Goal: Task Accomplishment & Management: Use online tool/utility

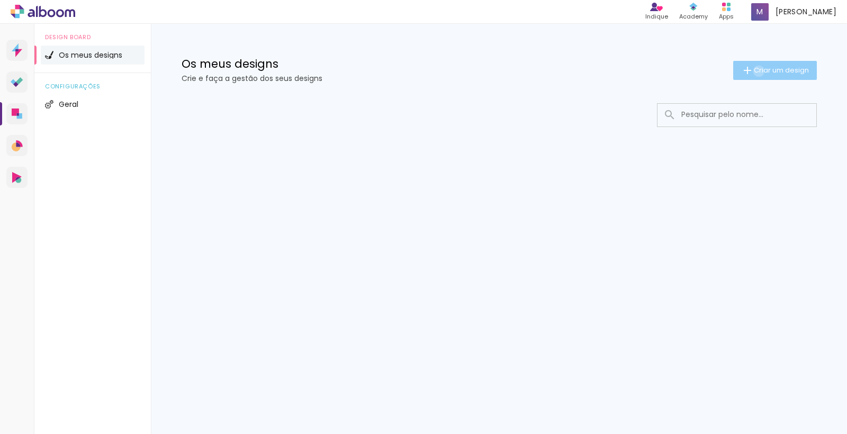
click at [757, 71] on span "Criar um design" at bounding box center [781, 70] width 55 height 7
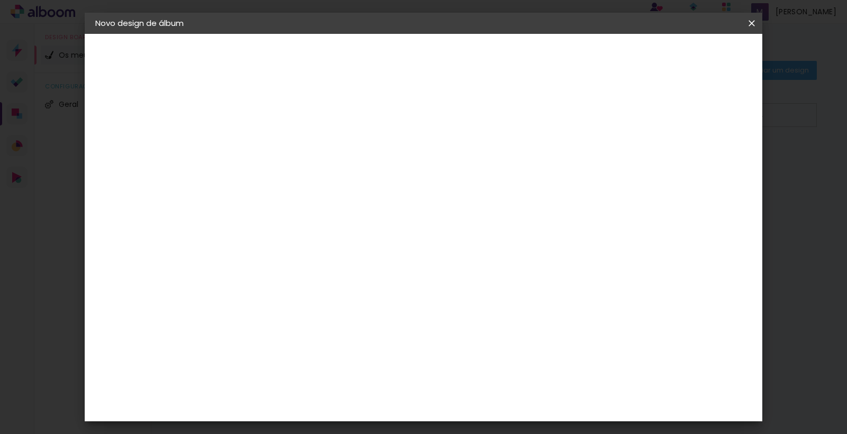
click at [268, 135] on input at bounding box center [268, 142] width 0 height 16
type input "Batizado Bianca"
type paper-input "Batizado Bianca"
click at [377, 48] on paper-button "Avançar" at bounding box center [351, 56] width 52 height 18
click at [424, 153] on paper-item "Tamanho Livre" at bounding box center [384, 163] width 80 height 28
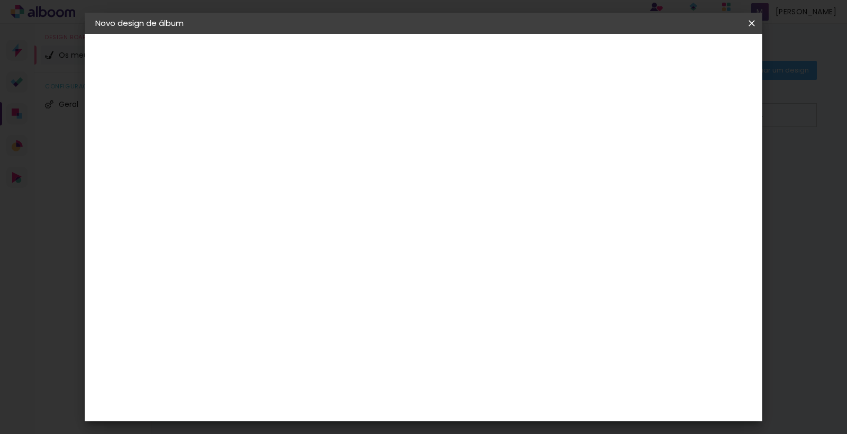
click at [424, 61] on paper-button "Avançar" at bounding box center [398, 56] width 52 height 18
click at [250, 272] on div "cm" at bounding box center [255, 276] width 13 height 16
click at [248, 277] on input "30" at bounding box center [235, 276] width 28 height 16
type input "3"
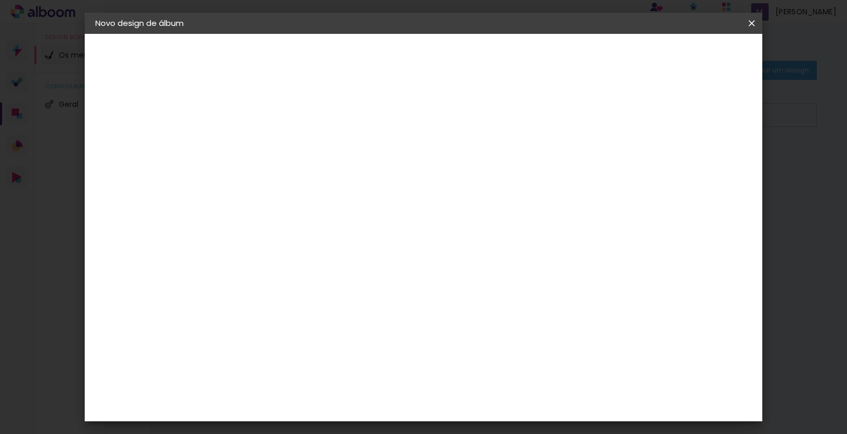
type input "25"
type paper-input "25"
click at [389, 161] on span "30" at bounding box center [382, 166] width 17 height 16
click at [249, 238] on div "cm" at bounding box center [255, 238] width 13 height 16
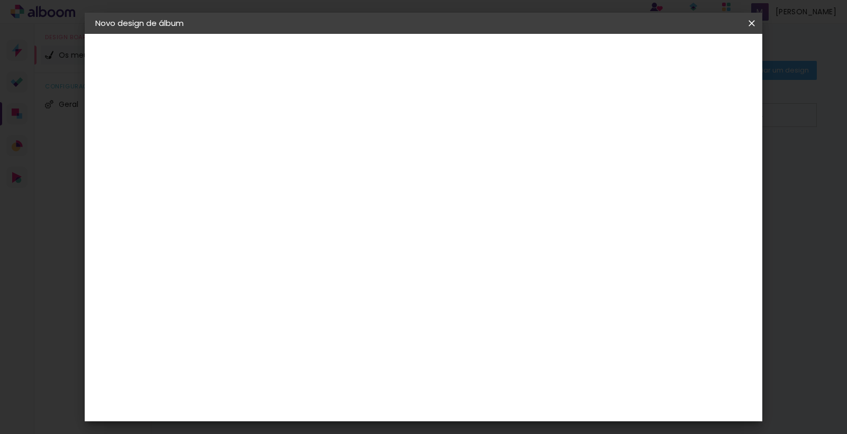
drag, startPoint x: 393, startPoint y: 120, endPoint x: 415, endPoint y: 137, distance: 27.2
click at [393, 120] on span "cm" at bounding box center [398, 121] width 13 height 16
click at [494, 366] on input "60" at bounding box center [486, 361] width 28 height 16
click at [501, 365] on div "cm" at bounding box center [506, 361] width 13 height 16
click at [501, 360] on div "cm" at bounding box center [506, 361] width 13 height 16
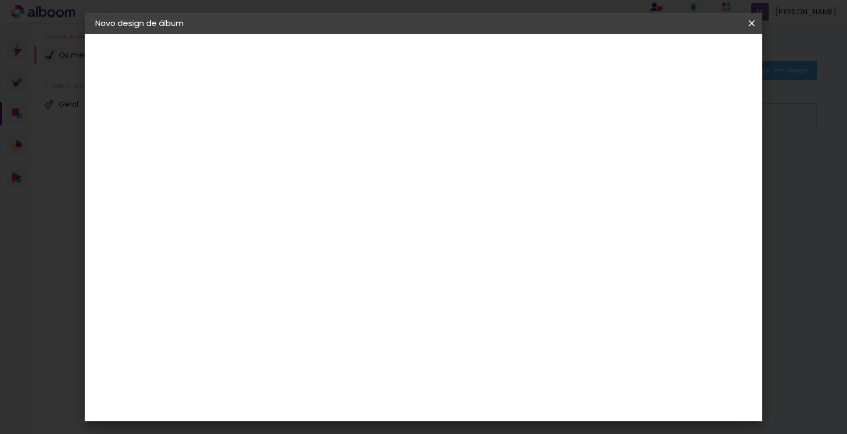
drag, startPoint x: 499, startPoint y: 355, endPoint x: 468, endPoint y: 365, distance: 32.8
click at [468, 365] on div "cm" at bounding box center [492, 361] width 413 height 37
type input "50"
type paper-input "50"
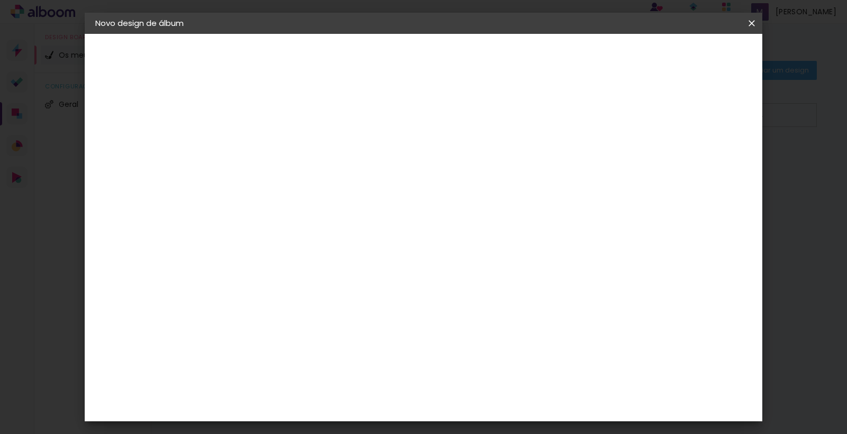
drag, startPoint x: 404, startPoint y: 133, endPoint x: 431, endPoint y: 150, distance: 31.6
click at [403, 134] on div "25 cm cm cm mm A maioria dos laboratórios sugere 5mm de margem." at bounding box center [471, 176] width 498 height 85
type input "4"
type paper-input "4"
click at [706, 168] on input "4" at bounding box center [705, 160] width 19 height 16
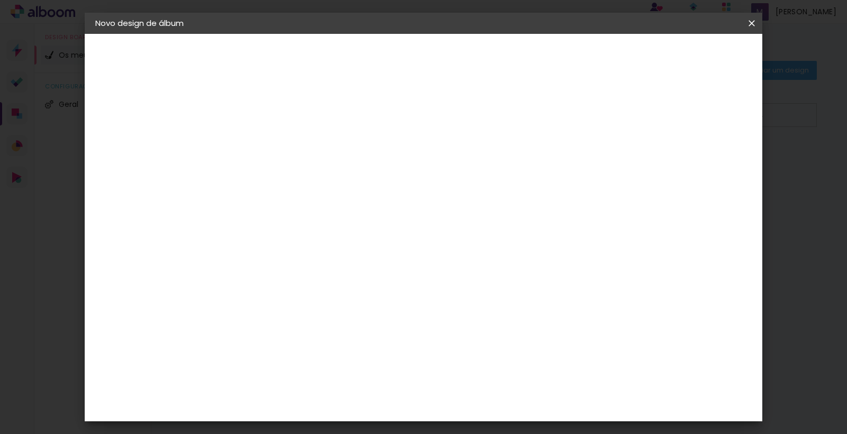
type input "5"
type paper-input "5"
click at [713, 155] on input "5" at bounding box center [703, 160] width 19 height 16
click at [714, 155] on div "mm" at bounding box center [721, 160] width 16 height 16
type input "6"
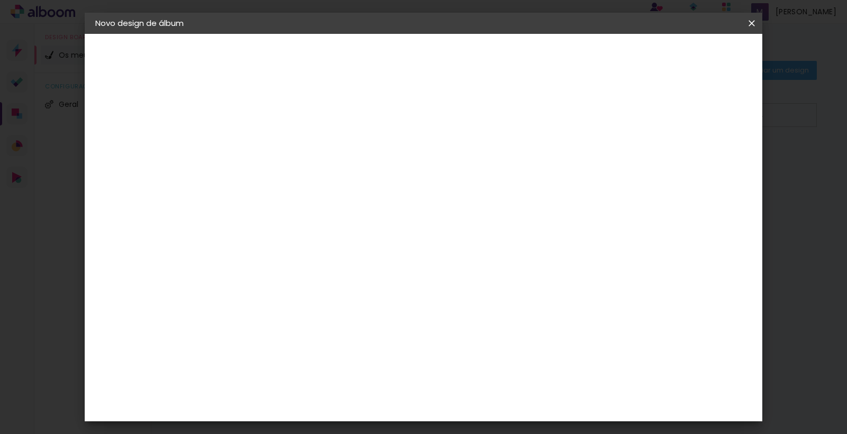
type paper-input "6"
click at [712, 155] on input "6" at bounding box center [702, 160] width 19 height 16
type input "5"
type paper-input "5"
click at [708, 163] on input "5" at bounding box center [702, 160] width 19 height 16
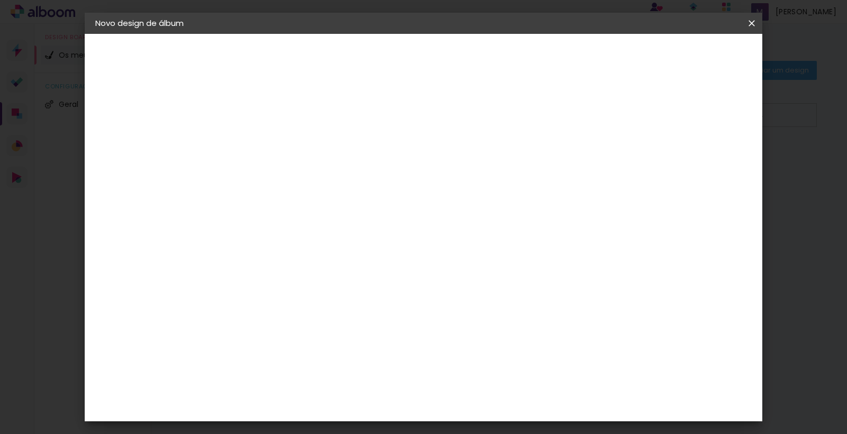
click at [0, 0] on slot "Voltar" at bounding box center [0, 0] width 0 height 0
click at [424, 167] on paper-item "Tamanho Livre" at bounding box center [384, 163] width 80 height 28
click at [0, 0] on slot "Avançar" at bounding box center [0, 0] width 0 height 0
click at [704, 61] on paper-button "Iniciar design" at bounding box center [669, 56] width 69 height 18
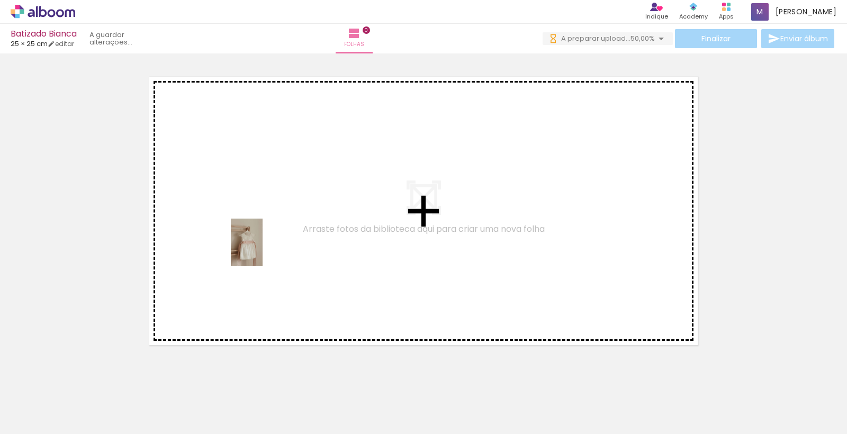
drag, startPoint x: 172, startPoint y: 409, endPoint x: 263, endPoint y: 250, distance: 182.7
click at [263, 250] on quentale-workspace at bounding box center [423, 217] width 847 height 434
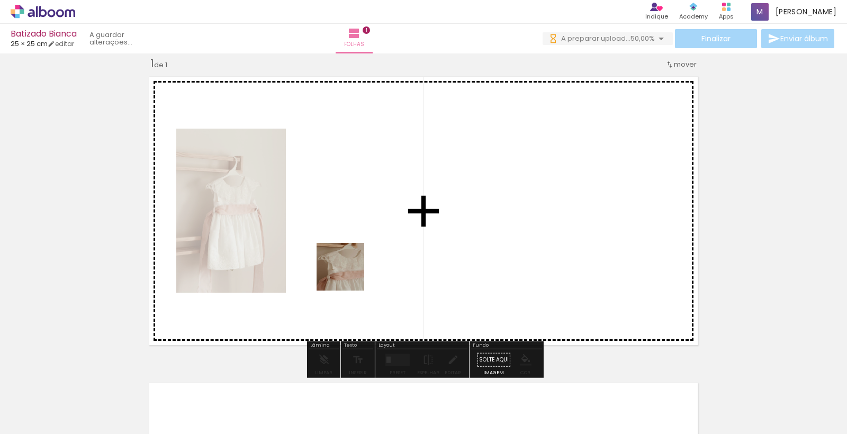
drag, startPoint x: 300, startPoint y: 408, endPoint x: 406, endPoint y: 413, distance: 106.6
click at [351, 268] on quentale-workspace at bounding box center [423, 217] width 847 height 434
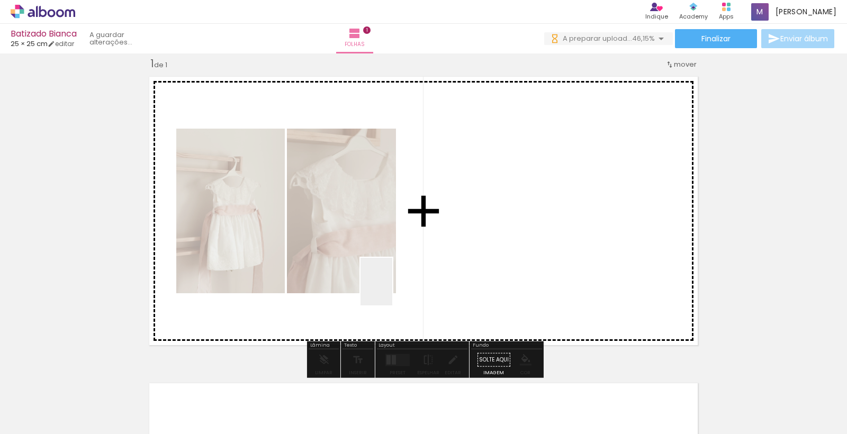
drag, startPoint x: 392, startPoint y: 290, endPoint x: 388, endPoint y: 259, distance: 30.5
click at [388, 259] on quentale-workspace at bounding box center [423, 217] width 847 height 434
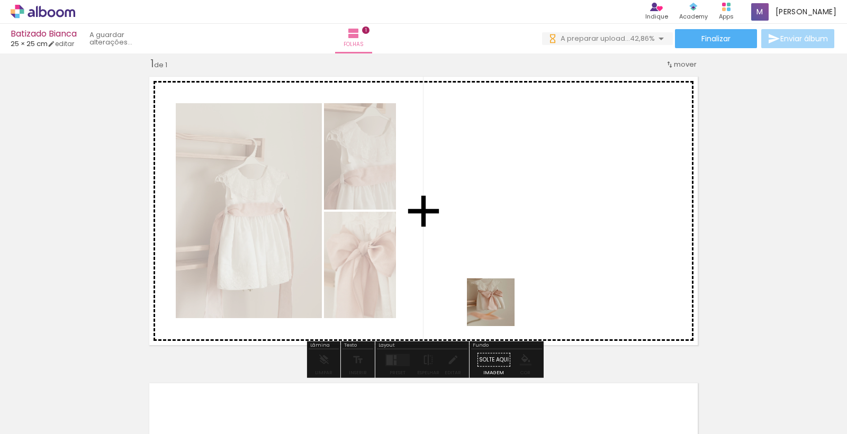
drag, startPoint x: 483, startPoint y: 407, endPoint x: 496, endPoint y: 263, distance: 145.1
click at [498, 265] on quentale-workspace at bounding box center [423, 217] width 847 height 434
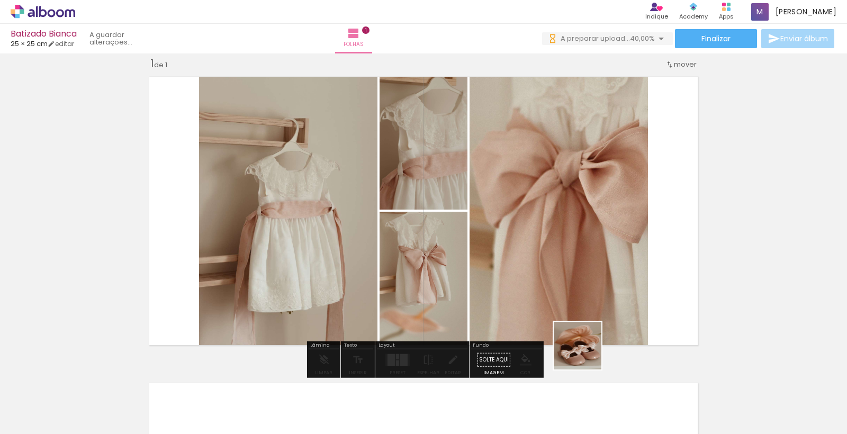
drag, startPoint x: 586, startPoint y: 354, endPoint x: 568, endPoint y: 262, distance: 93.4
click at [568, 263] on quentale-workspace at bounding box center [423, 217] width 847 height 434
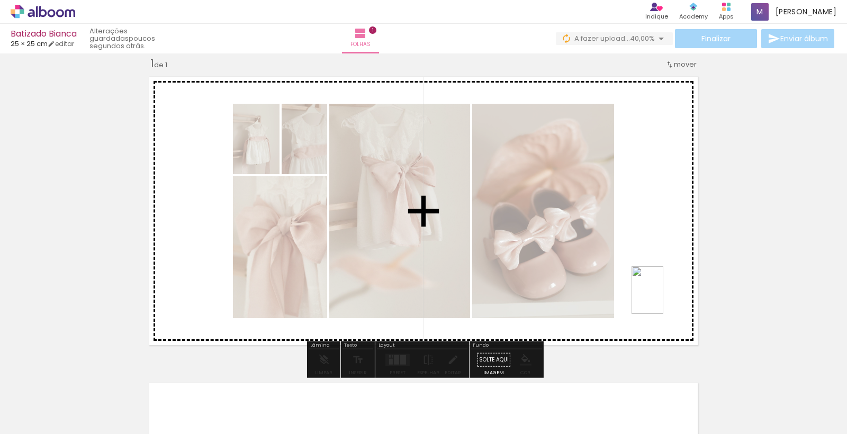
drag, startPoint x: 764, startPoint y: 413, endPoint x: 664, endPoint y: 298, distance: 152.7
click at [664, 298] on quentale-workspace at bounding box center [423, 217] width 847 height 434
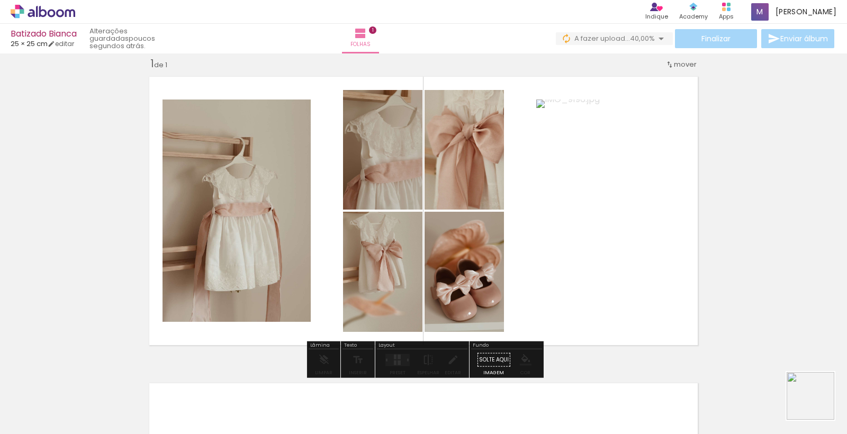
drag, startPoint x: 819, startPoint y: 404, endPoint x: 687, endPoint y: 309, distance: 162.7
click at [687, 309] on quentale-workspace at bounding box center [423, 217] width 847 height 434
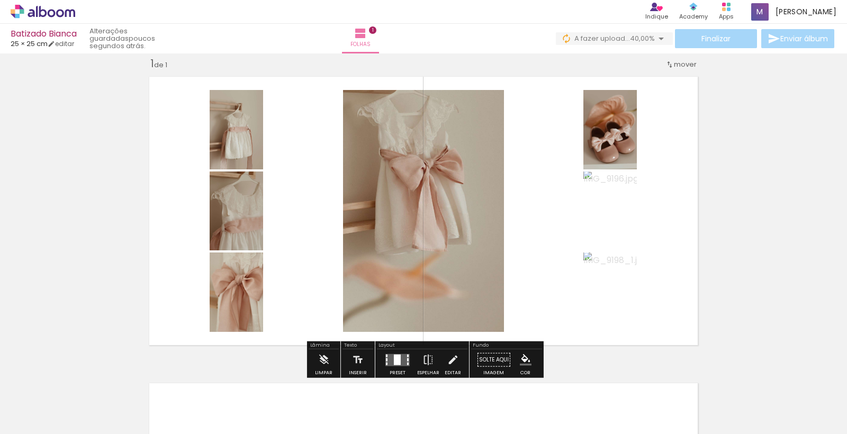
click at [398, 357] on quentale-layouter at bounding box center [397, 360] width 24 height 12
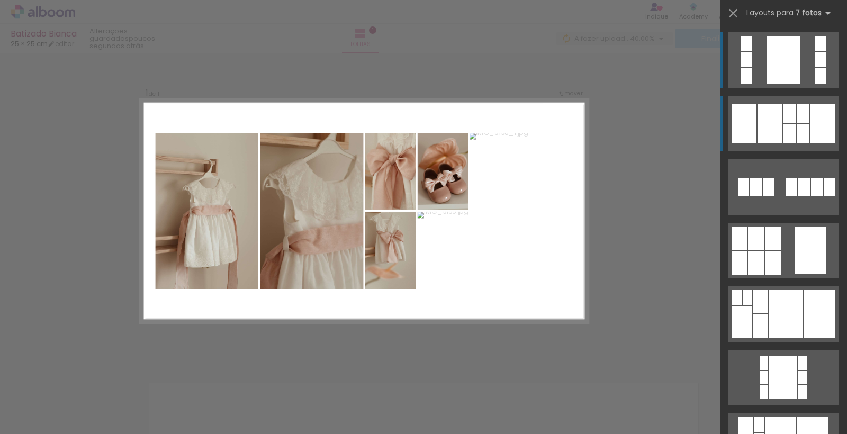
click at [794, 124] on div at bounding box center [790, 133] width 13 height 19
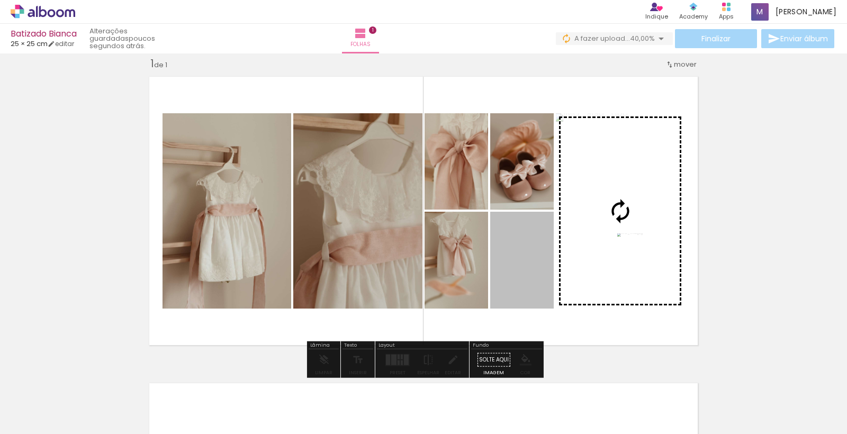
drag, startPoint x: 524, startPoint y: 265, endPoint x: 630, endPoint y: 253, distance: 106.6
click at [0, 0] on slot at bounding box center [0, 0] width 0 height 0
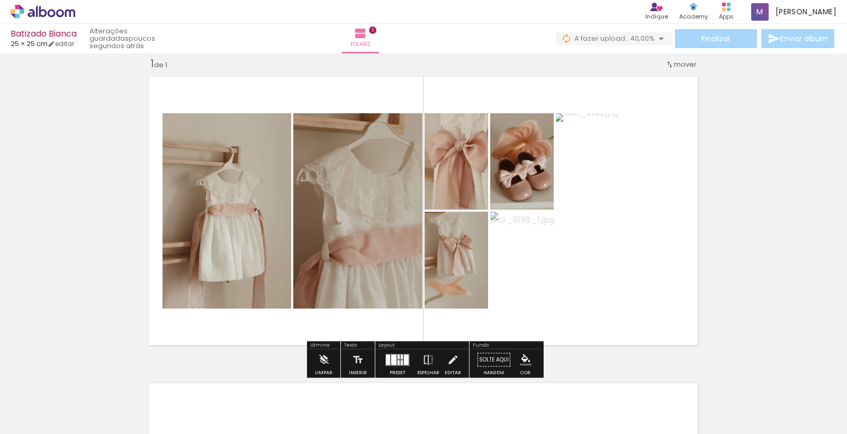
click at [0, 0] on slot "P&B" at bounding box center [0, 0] width 0 height 0
click at [776, 252] on div "Inserir folha 1 de 1" at bounding box center [423, 351] width 847 height 614
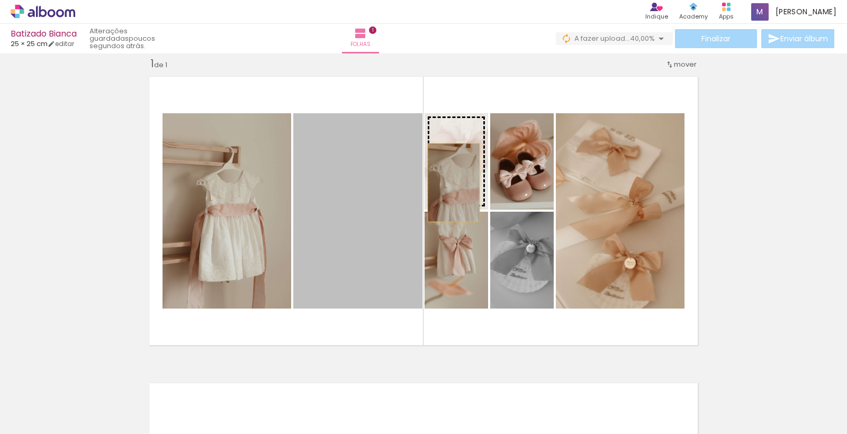
drag, startPoint x: 381, startPoint y: 246, endPoint x: 457, endPoint y: 178, distance: 102.0
click at [0, 0] on slot at bounding box center [0, 0] width 0 height 0
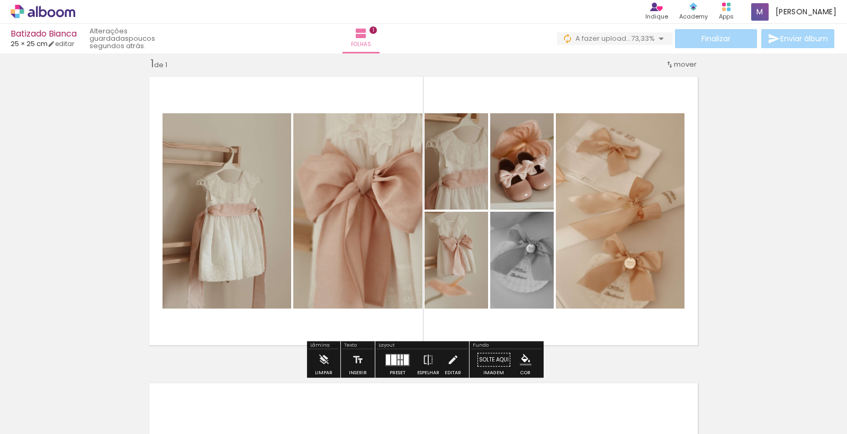
click at [0, 0] on slot "P&B" at bounding box center [0, 0] width 0 height 0
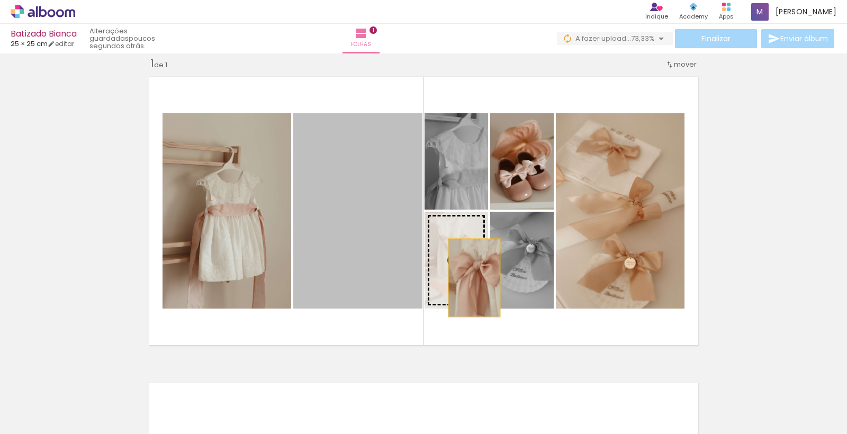
drag, startPoint x: 412, startPoint y: 272, endPoint x: 474, endPoint y: 278, distance: 62.8
click at [0, 0] on slot at bounding box center [0, 0] width 0 height 0
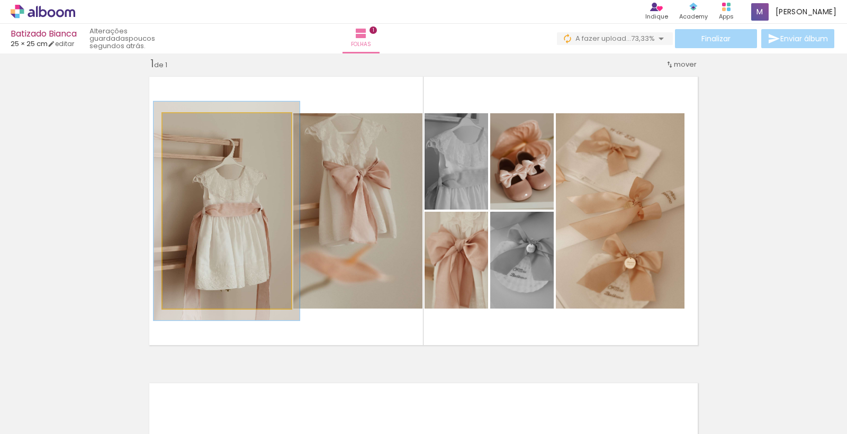
type paper-slider "112"
click at [191, 122] on div at bounding box center [192, 125] width 10 height 10
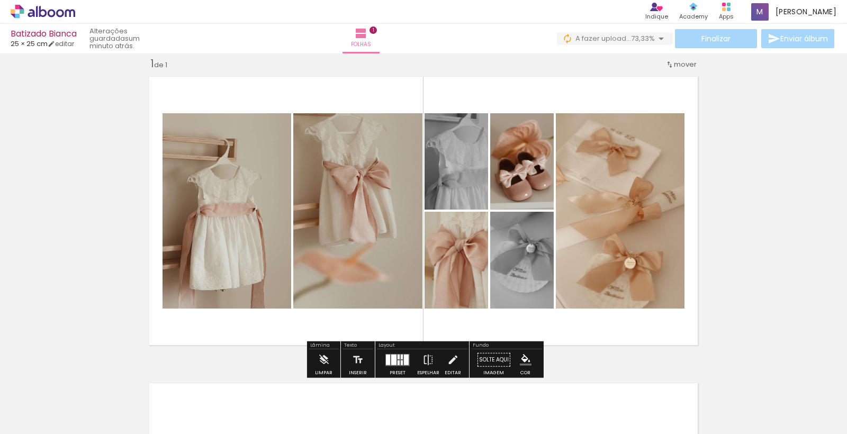
click at [765, 317] on div "Inserir folha 1 de 1" at bounding box center [423, 351] width 847 height 614
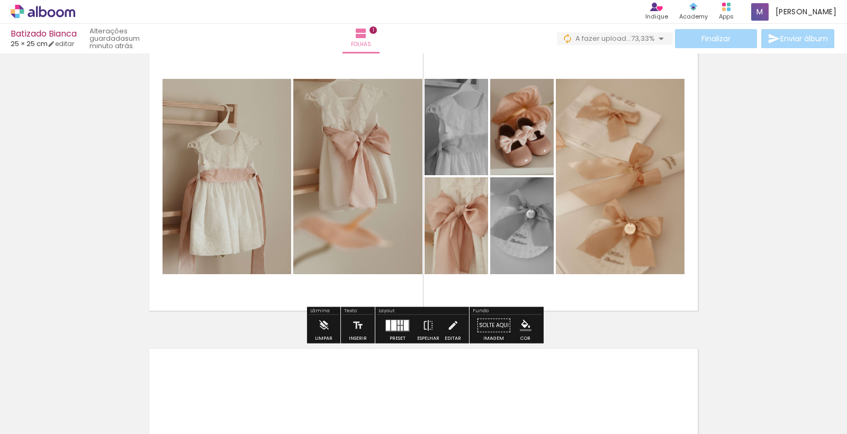
scroll to position [48, 0]
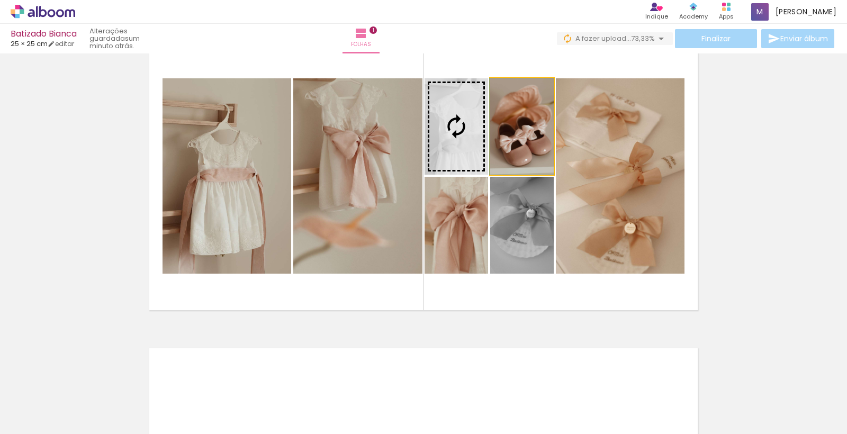
drag, startPoint x: 486, startPoint y: 157, endPoint x: 346, endPoint y: 194, distance: 145.1
click at [0, 0] on slot at bounding box center [0, 0] width 0 height 0
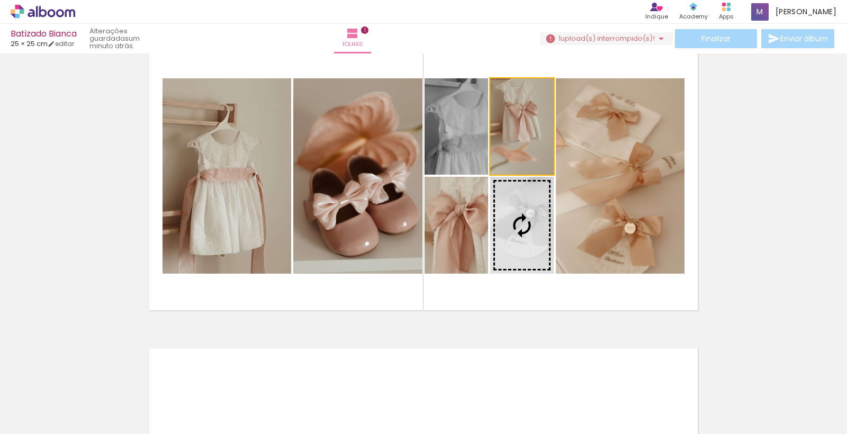
drag, startPoint x: 526, startPoint y: 152, endPoint x: 467, endPoint y: 221, distance: 90.9
click at [0, 0] on slot at bounding box center [0, 0] width 0 height 0
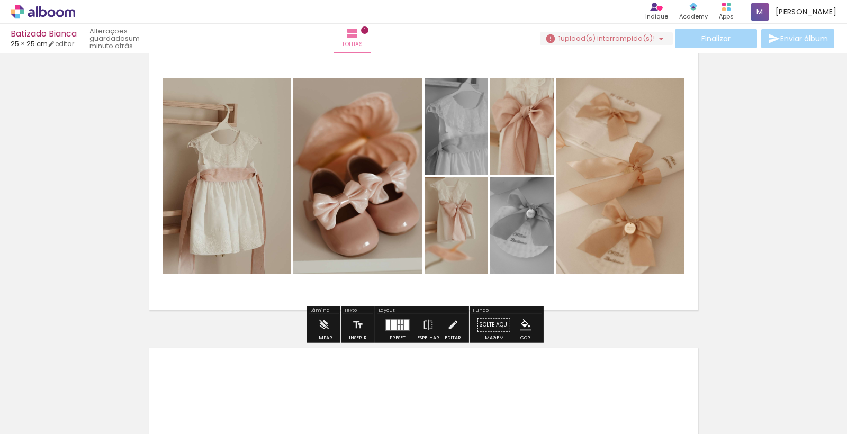
click at [781, 285] on div "Inserir folha 1 de 1" at bounding box center [423, 316] width 847 height 614
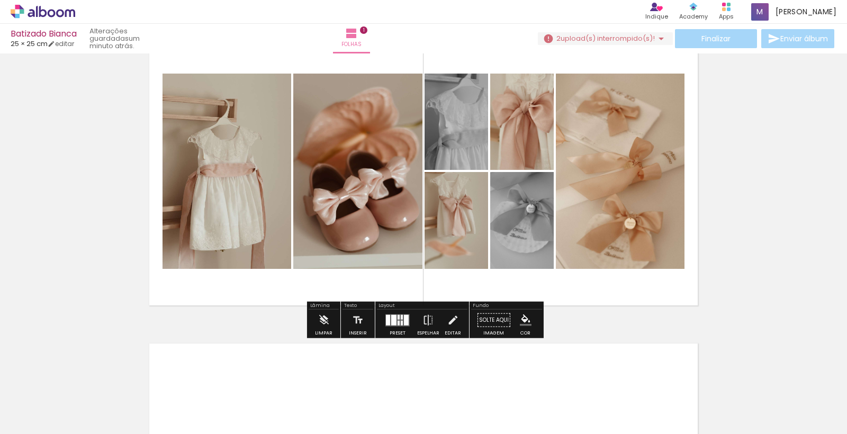
scroll to position [56, 0]
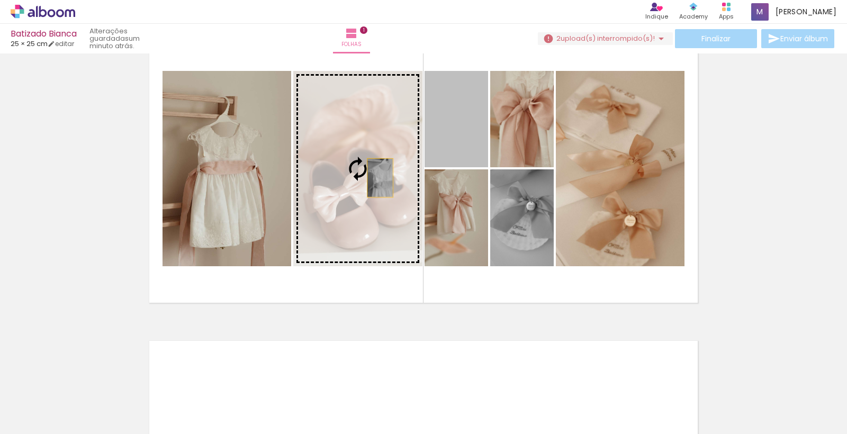
drag, startPoint x: 462, startPoint y: 144, endPoint x: 380, endPoint y: 178, distance: 89.0
click at [0, 0] on slot at bounding box center [0, 0] width 0 height 0
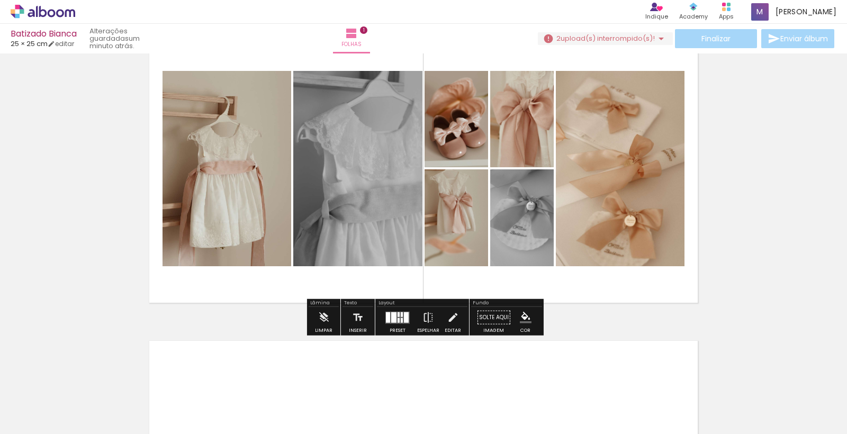
click at [500, 204] on paper-button "P&B" at bounding box center [504, 197] width 16 height 16
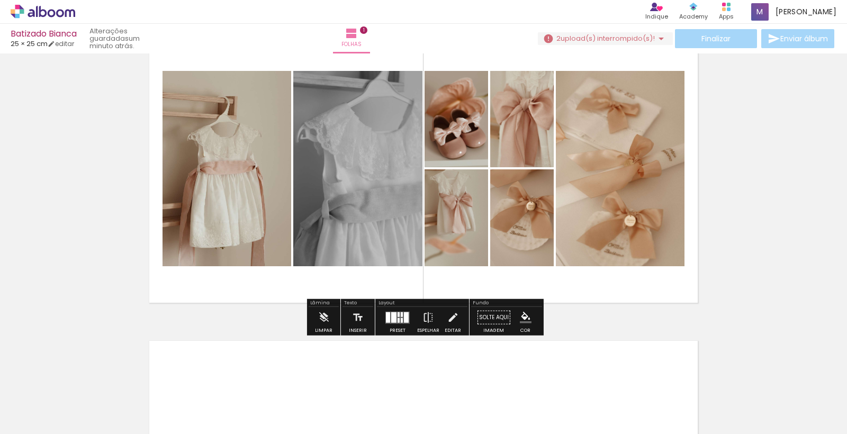
click at [752, 235] on div "Inserir folha 1 de 1" at bounding box center [423, 309] width 847 height 614
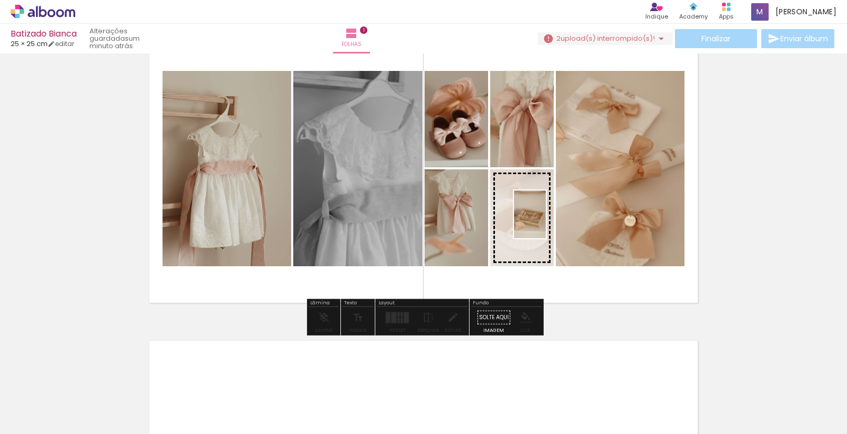
drag, startPoint x: 710, startPoint y: 402, endPoint x: 547, endPoint y: 237, distance: 231.4
click at [547, 237] on quentale-workspace at bounding box center [423, 217] width 847 height 434
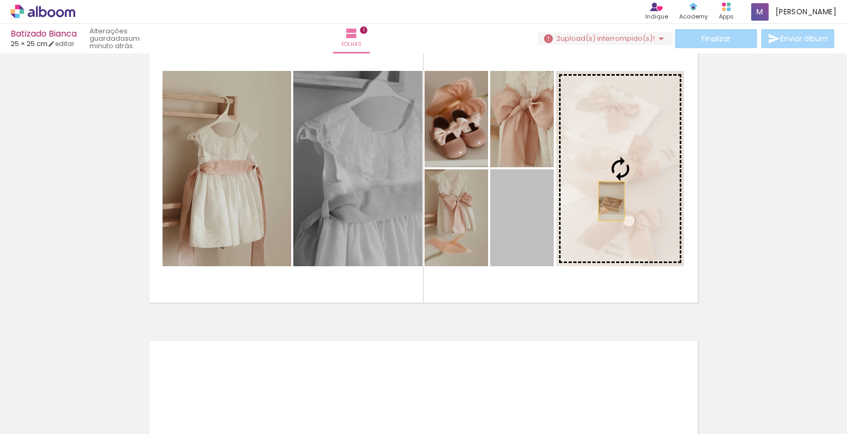
drag, startPoint x: 534, startPoint y: 222, endPoint x: 635, endPoint y: 196, distance: 103.9
click at [0, 0] on slot at bounding box center [0, 0] width 0 height 0
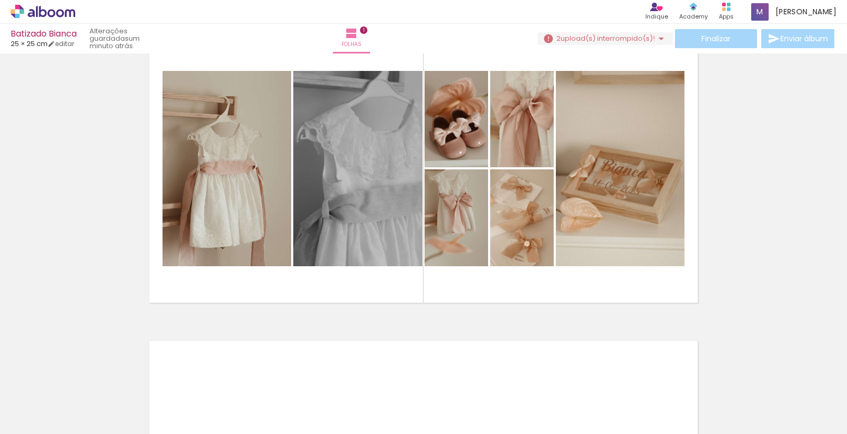
scroll to position [0, 132]
click at [813, 405] on div at bounding box center [803, 398] width 35 height 52
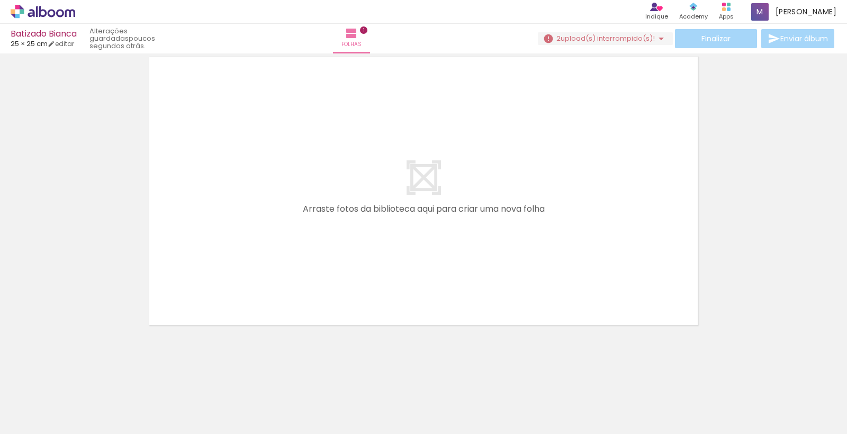
scroll to position [0, 0]
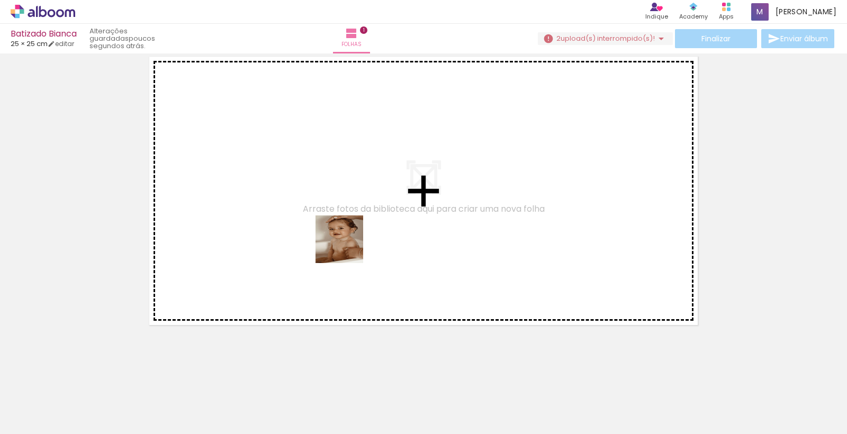
drag, startPoint x: 320, startPoint y: 410, endPoint x: 258, endPoint y: 379, distance: 69.2
click at [346, 246] on quentale-workspace at bounding box center [423, 217] width 847 height 434
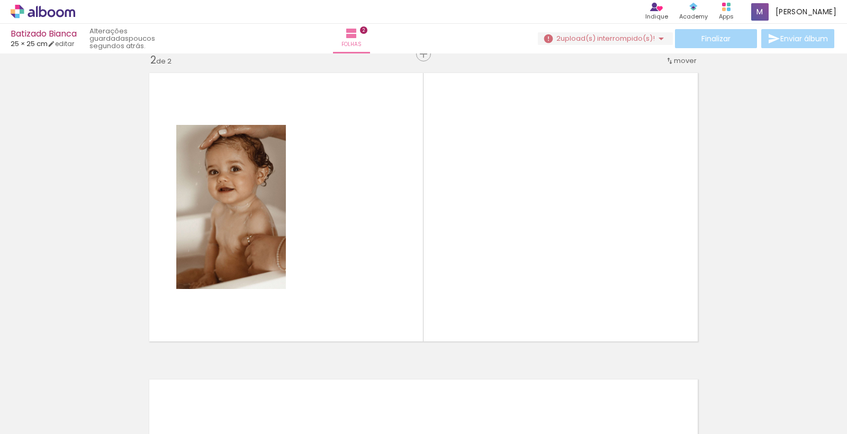
scroll to position [320, 0]
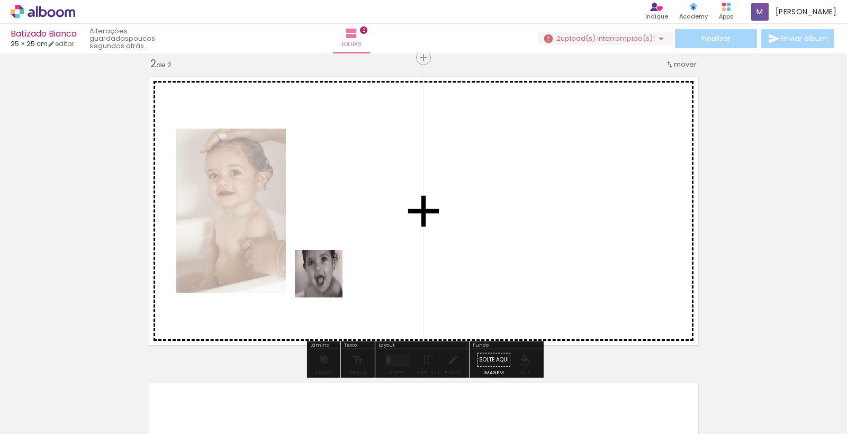
drag, startPoint x: 327, startPoint y: 282, endPoint x: 340, endPoint y: 268, distance: 19.5
click at [340, 268] on quentale-workspace at bounding box center [423, 217] width 847 height 434
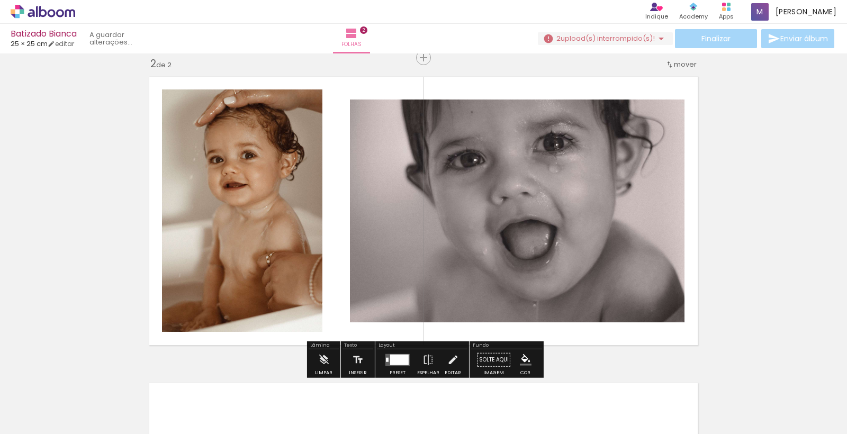
scroll to position [0, 0]
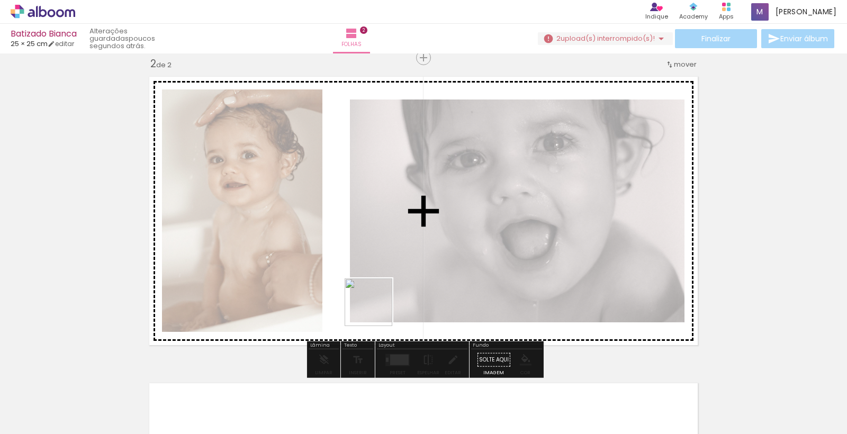
drag, startPoint x: 376, startPoint y: 406, endPoint x: 378, endPoint y: 291, distance: 115.4
click at [378, 291] on quentale-workspace at bounding box center [423, 217] width 847 height 434
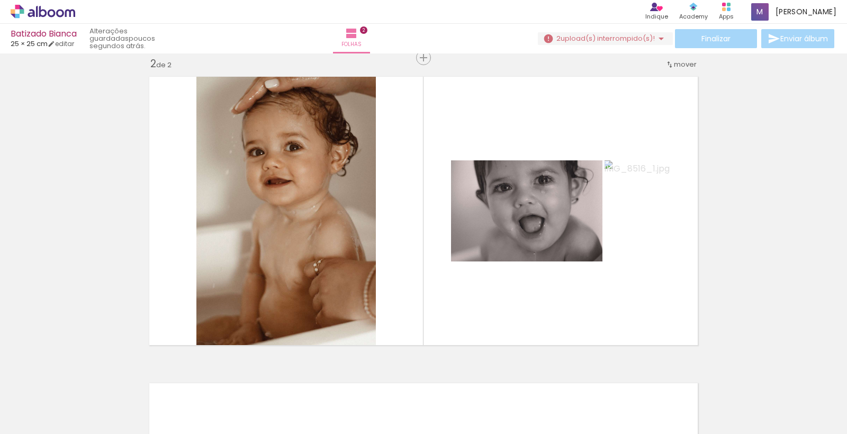
drag, startPoint x: 721, startPoint y: 406, endPoint x: 609, endPoint y: 289, distance: 161.8
click at [609, 289] on quentale-workspace at bounding box center [423, 217] width 847 height 434
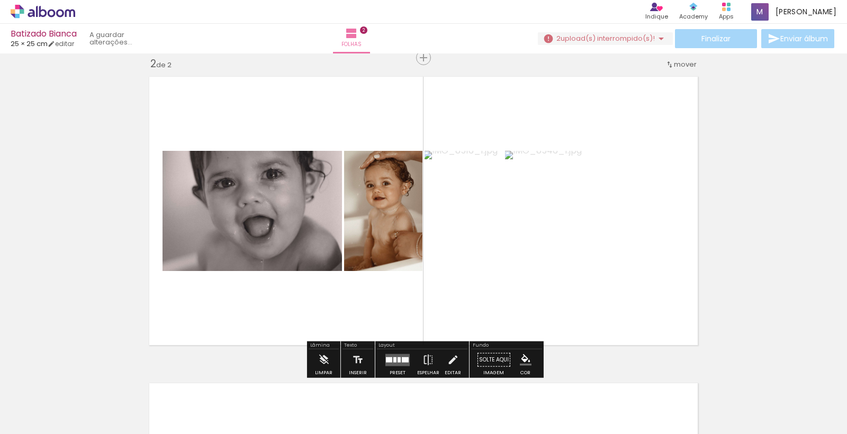
drag, startPoint x: 518, startPoint y: 404, endPoint x: 578, endPoint y: 263, distance: 153.0
click at [578, 263] on quentale-workspace at bounding box center [423, 217] width 847 height 434
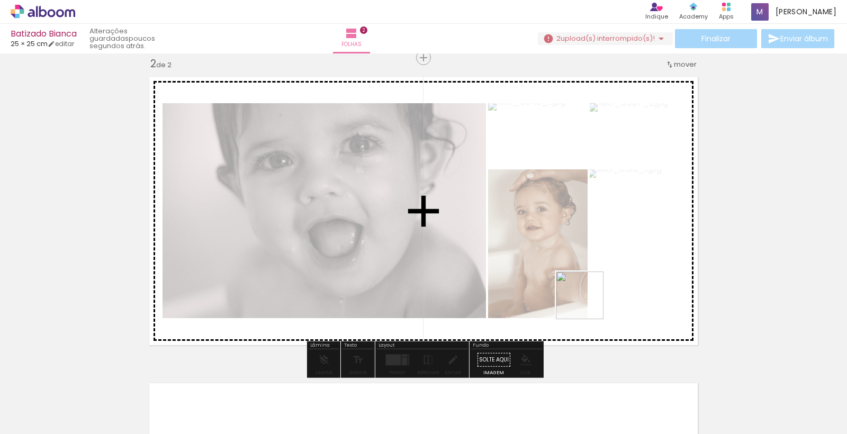
drag, startPoint x: 576, startPoint y: 412, endPoint x: 633, endPoint y: 415, distance: 57.3
click at [588, 302] on quentale-workspace at bounding box center [423, 217] width 847 height 434
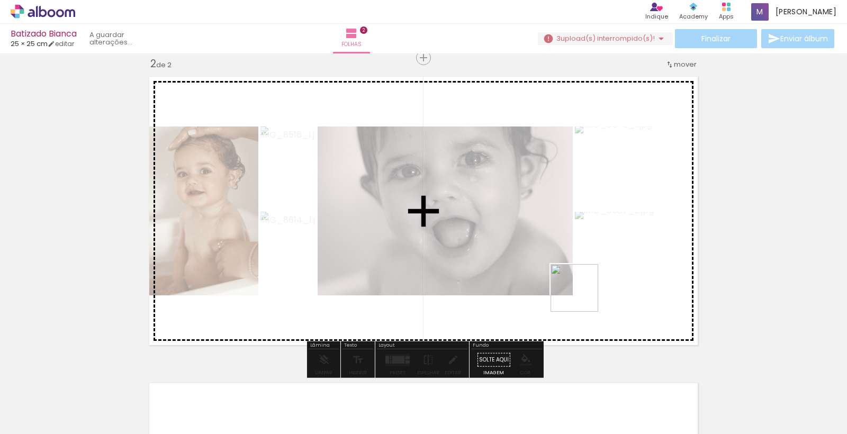
drag, startPoint x: 624, startPoint y: 406, endPoint x: 673, endPoint y: 395, distance: 50.0
click at [582, 294] on quentale-workspace at bounding box center [423, 217] width 847 height 434
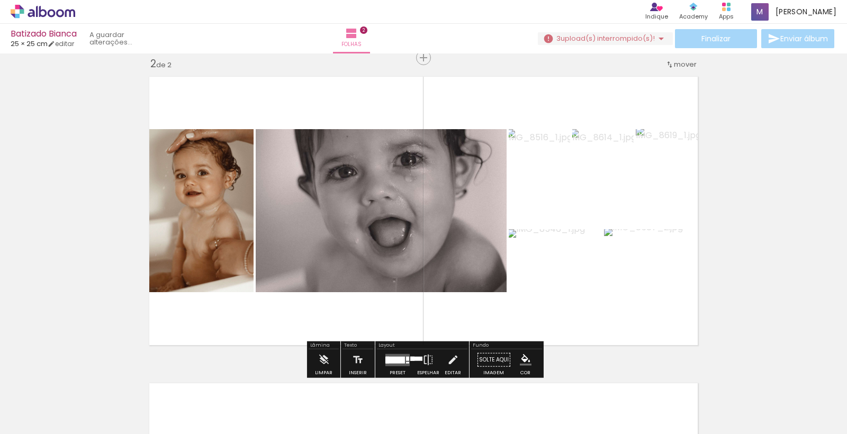
scroll to position [0, 1360]
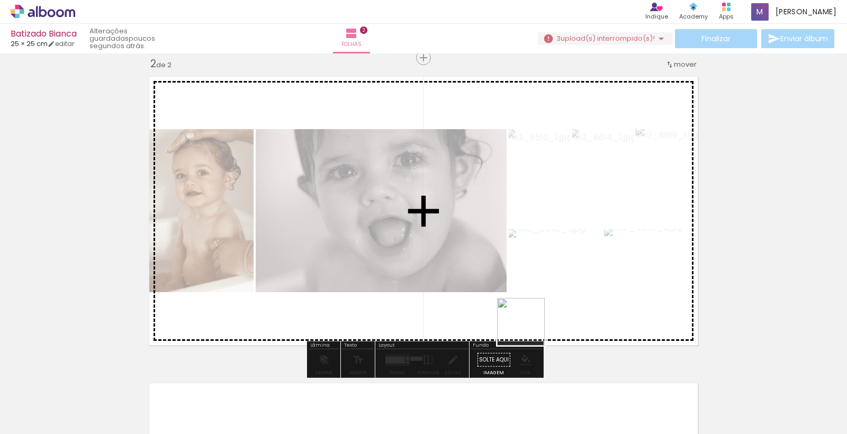
drag, startPoint x: 527, startPoint y: 406, endPoint x: 529, endPoint y: 329, distance: 77.3
click at [529, 329] on quentale-workspace at bounding box center [423, 217] width 847 height 434
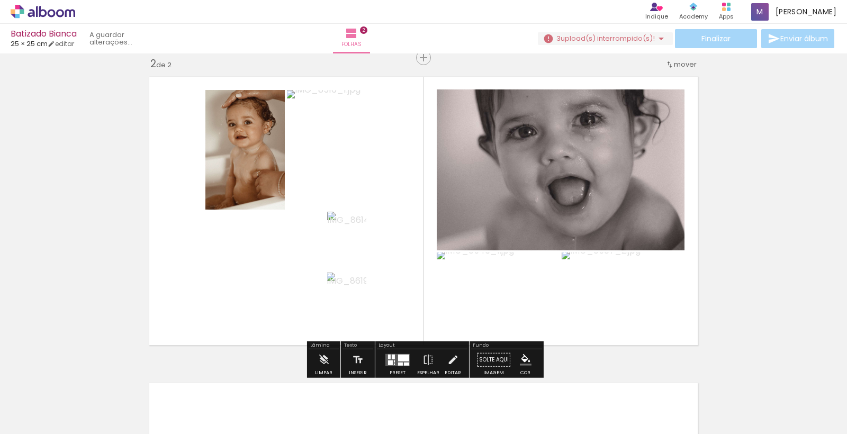
scroll to position [0, 0]
drag, startPoint x: 573, startPoint y: 409, endPoint x: 636, endPoint y: 391, distance: 65.2
click at [555, 322] on quentale-workspace at bounding box center [423, 217] width 847 height 434
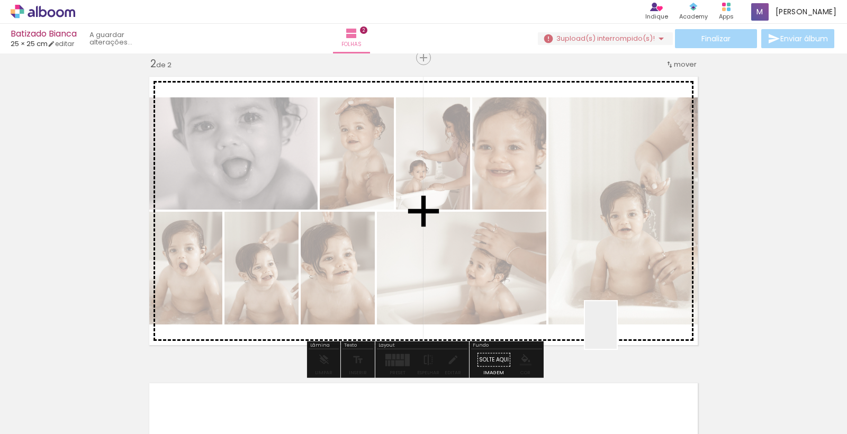
drag, startPoint x: 642, startPoint y: 414, endPoint x: 610, endPoint y: 318, distance: 101.1
click at [610, 318] on quentale-workspace at bounding box center [423, 217] width 847 height 434
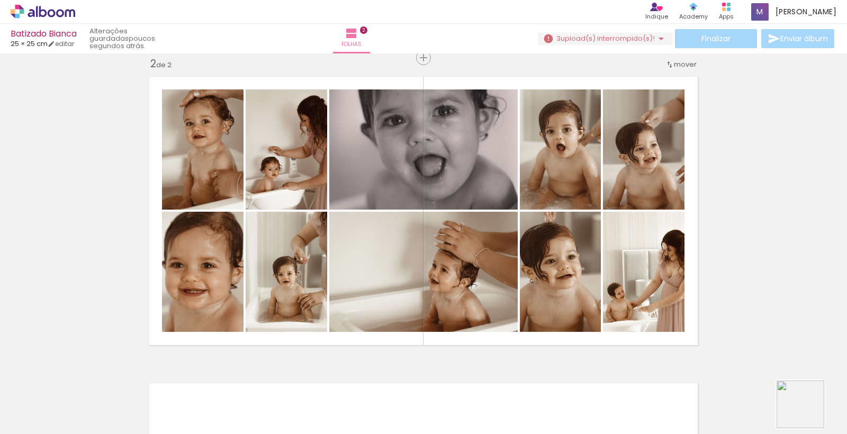
drag, startPoint x: 816, startPoint y: 422, endPoint x: 687, endPoint y: 327, distance: 160.2
click at [687, 327] on quentale-workspace at bounding box center [423, 217] width 847 height 434
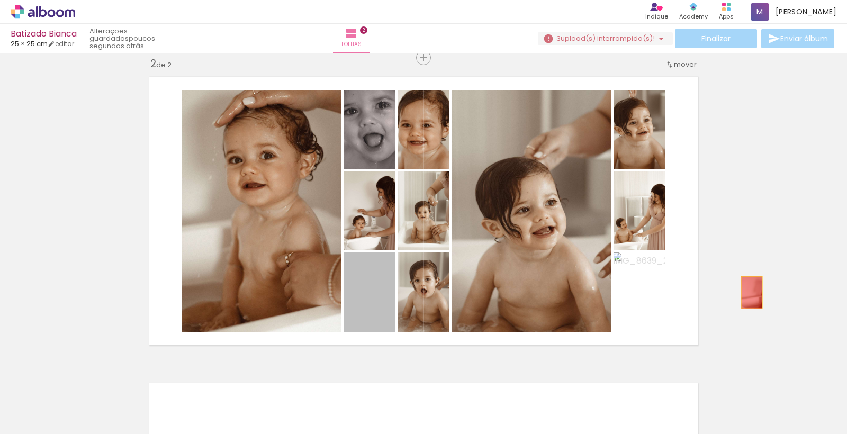
drag, startPoint x: 373, startPoint y: 302, endPoint x: 752, endPoint y: 292, distance: 379.3
click at [752, 292] on div "Inserir folha 1 de 2 Inserir folha 2 de 2" at bounding box center [423, 197] width 847 height 920
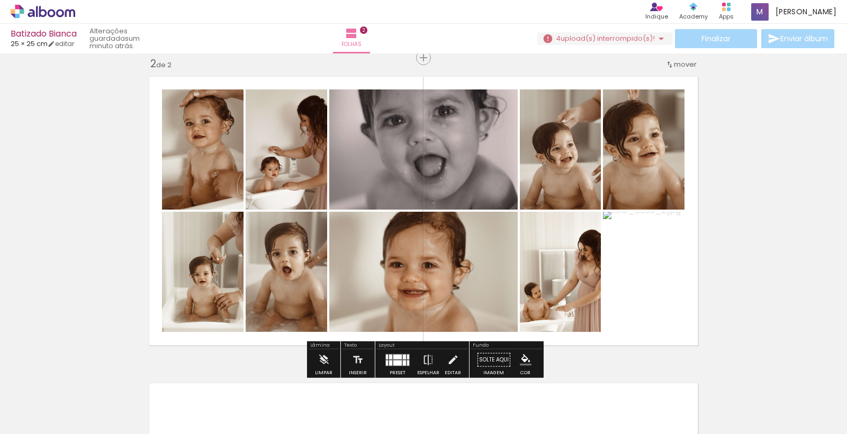
scroll to position [0, 1496]
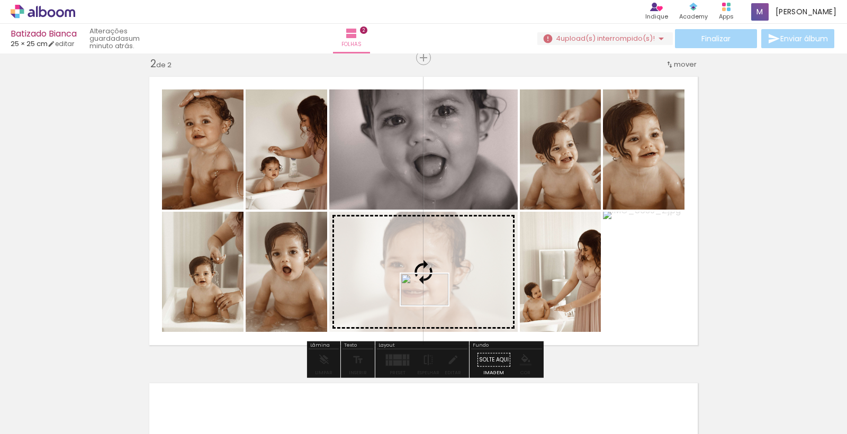
drag, startPoint x: 806, startPoint y: 401, endPoint x: 433, endPoint y: 306, distance: 385.4
click at [433, 306] on quentale-workspace at bounding box center [423, 217] width 847 height 434
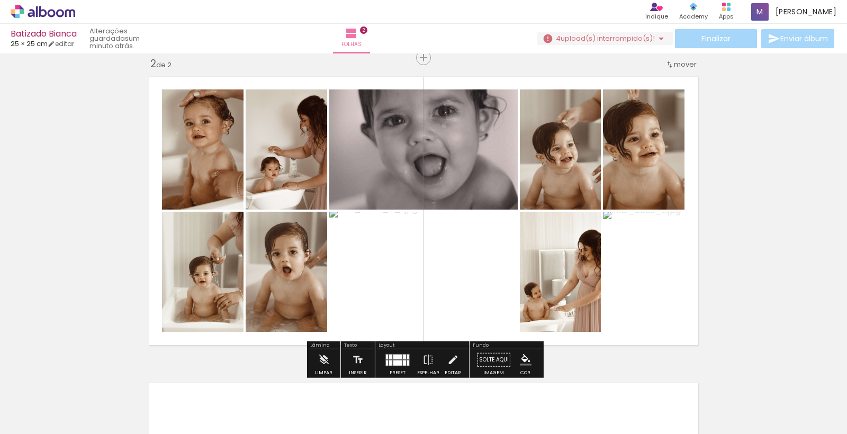
scroll to position [326, 0]
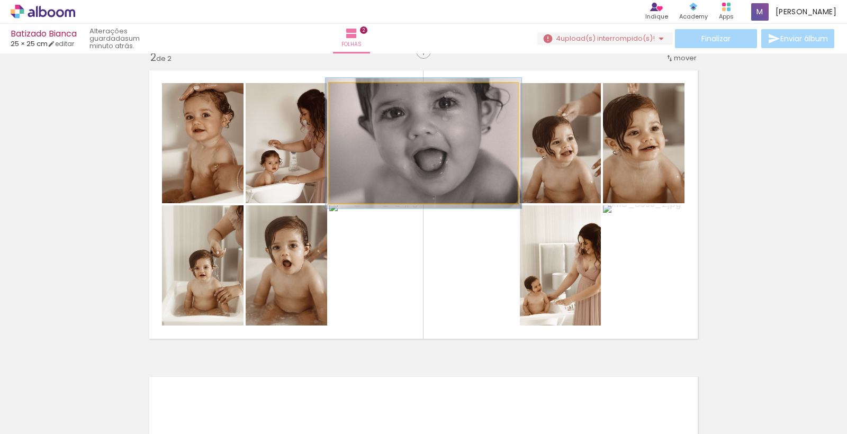
type paper-slider "104"
click at [356, 94] on div at bounding box center [356, 94] width 10 height 10
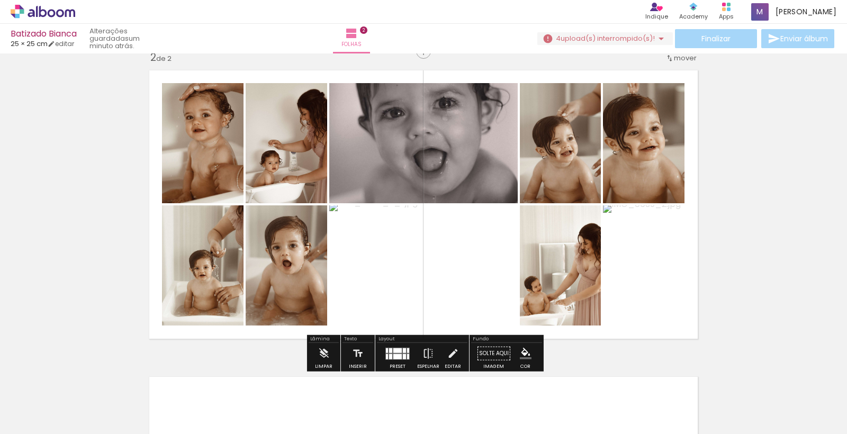
click at [752, 216] on div "Inserir folha 1 de 2 Inserir folha 2 de 2" at bounding box center [423, 191] width 847 height 920
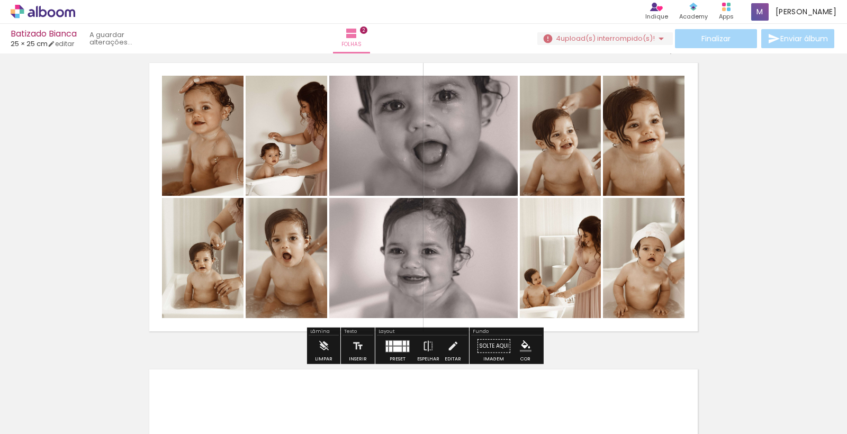
scroll to position [335, 0]
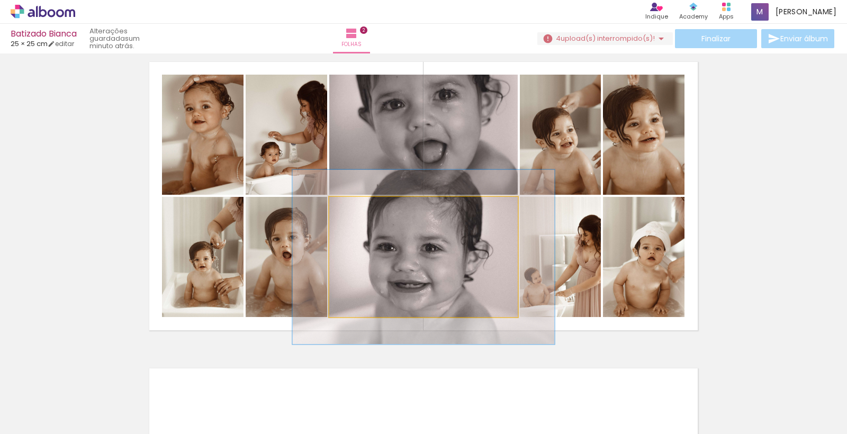
drag, startPoint x: 352, startPoint y: 208, endPoint x: 366, endPoint y: 208, distance: 13.8
click at [366, 208] on div at bounding box center [369, 208] width 10 height 10
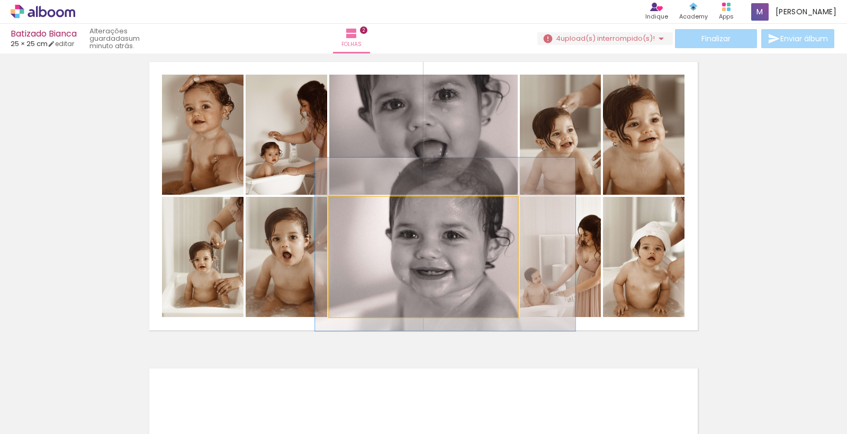
drag, startPoint x: 456, startPoint y: 289, endPoint x: 475, endPoint y: 275, distance: 23.2
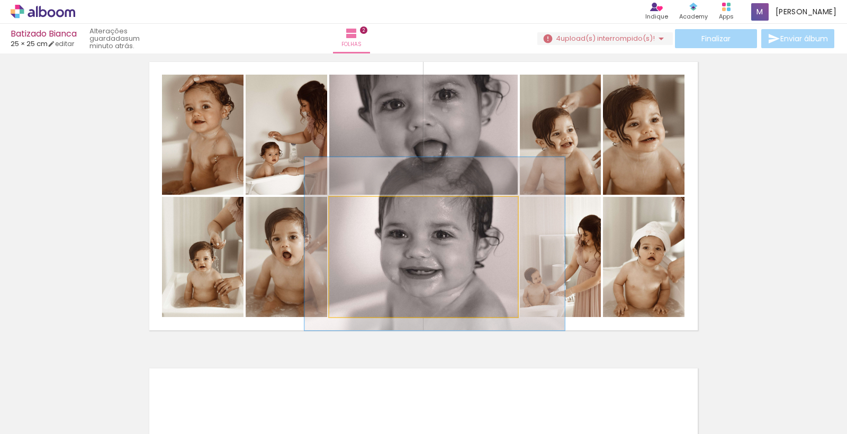
drag, startPoint x: 473, startPoint y: 275, endPoint x: 462, endPoint y: 275, distance: 11.6
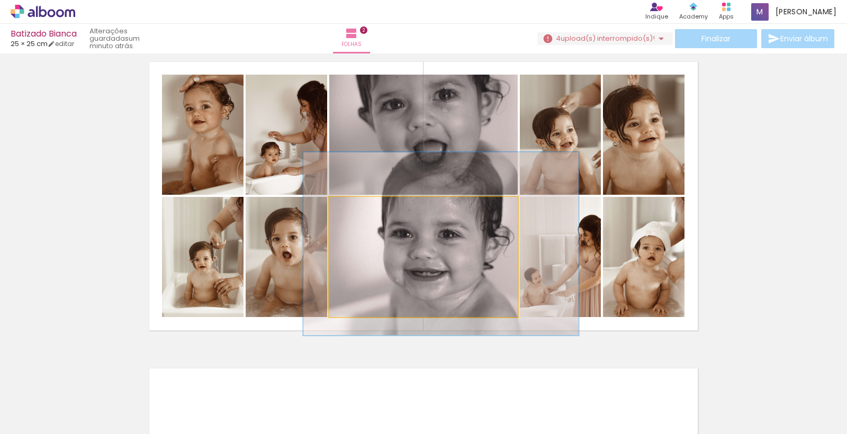
type paper-slider "146"
click at [372, 206] on div at bounding box center [374, 208] width 10 height 10
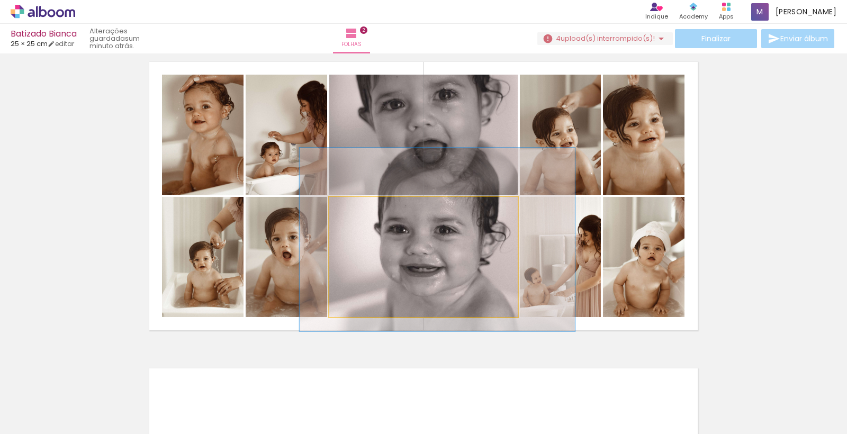
drag, startPoint x: 420, startPoint y: 265, endPoint x: 417, endPoint y: 261, distance: 5.6
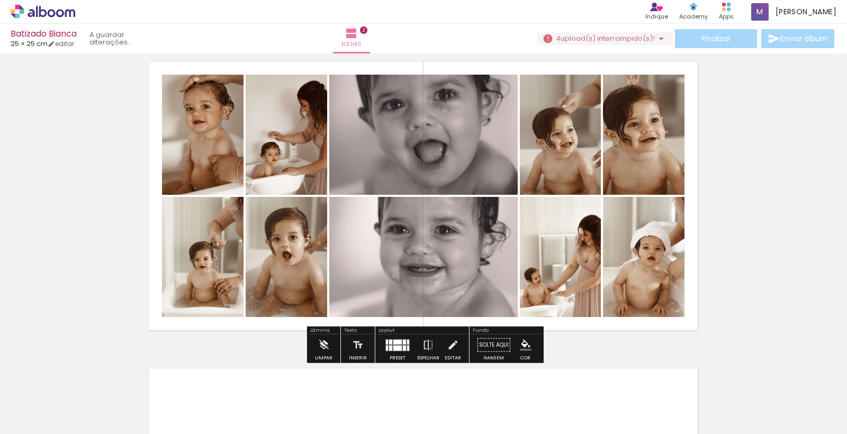
click at [702, 317] on quentale-layouter at bounding box center [424, 196] width 560 height 280
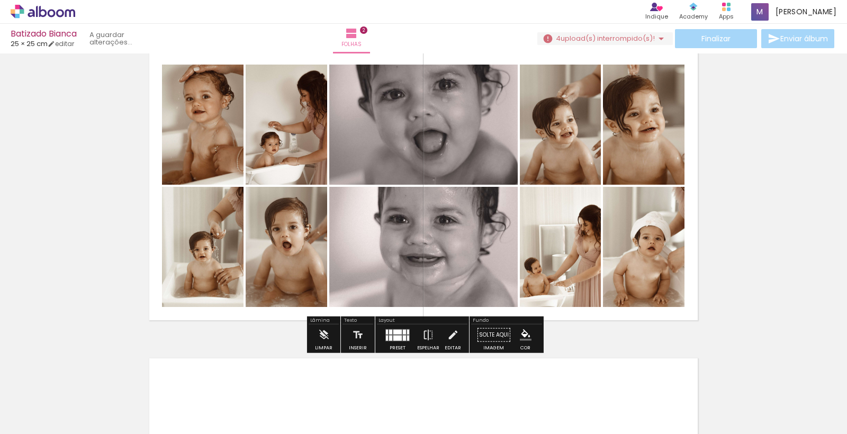
scroll to position [342, 0]
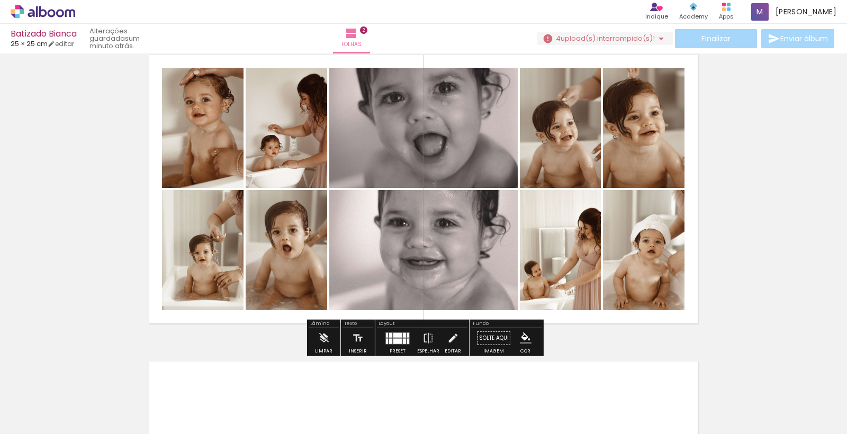
click at [0, 0] on slot "P&B" at bounding box center [0, 0] width 0 height 0
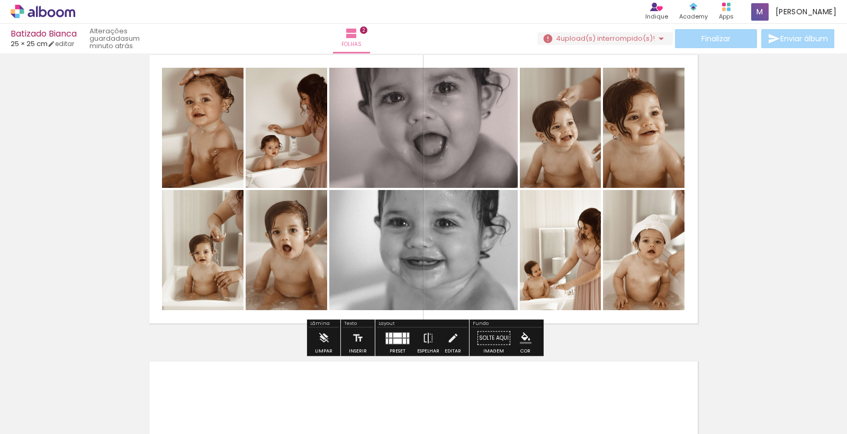
click at [0, 0] on slot "P&B" at bounding box center [0, 0] width 0 height 0
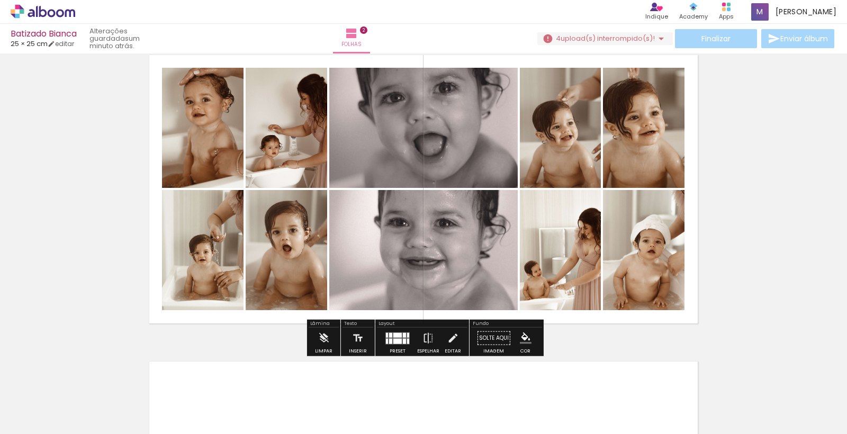
click at [815, 257] on div "Inserir folha 1 de 2 Inserir folha 2 de 2" at bounding box center [423, 176] width 847 height 920
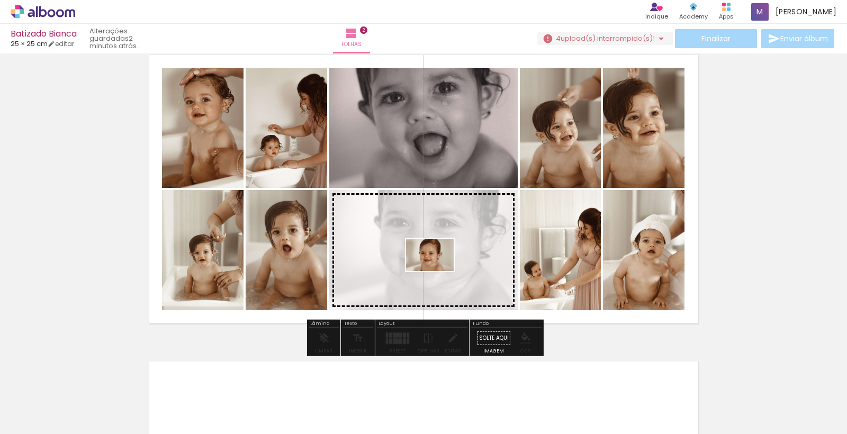
drag, startPoint x: 441, startPoint y: 262, endPoint x: 437, endPoint y: 271, distance: 10.2
click at [437, 271] on quentale-workspace at bounding box center [423, 217] width 847 height 434
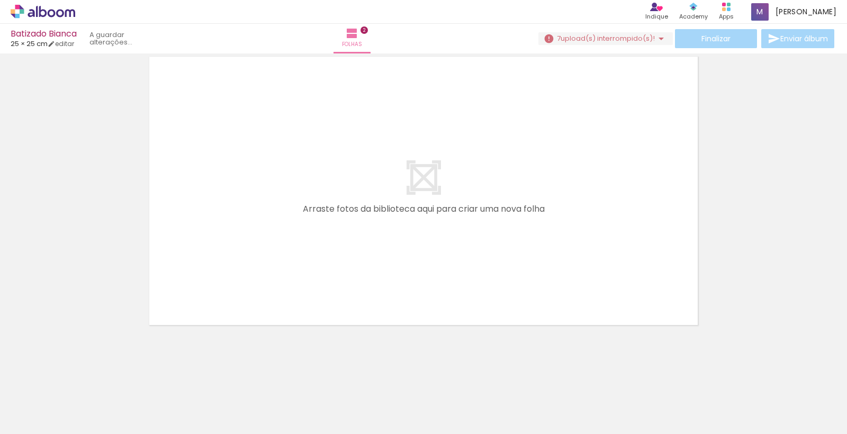
scroll to position [0, 0]
click at [453, 415] on quentale-thumb at bounding box center [438, 398] width 59 height 61
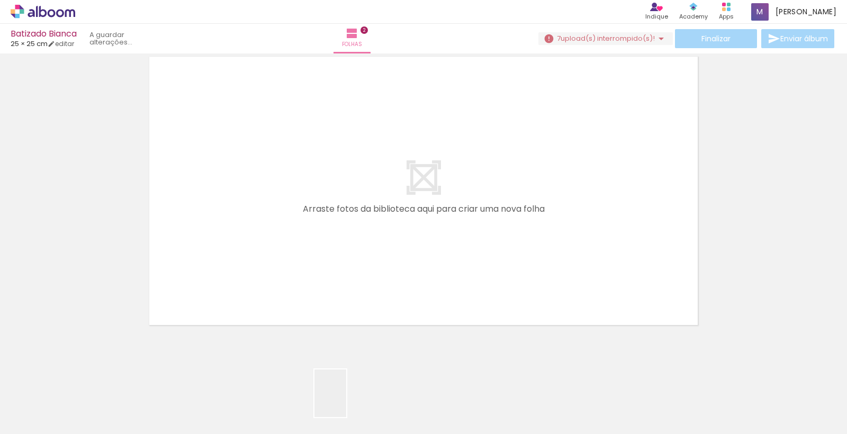
drag, startPoint x: 346, startPoint y: 404, endPoint x: 387, endPoint y: 347, distance: 69.4
click at [356, 245] on quentale-workspace at bounding box center [423, 217] width 847 height 434
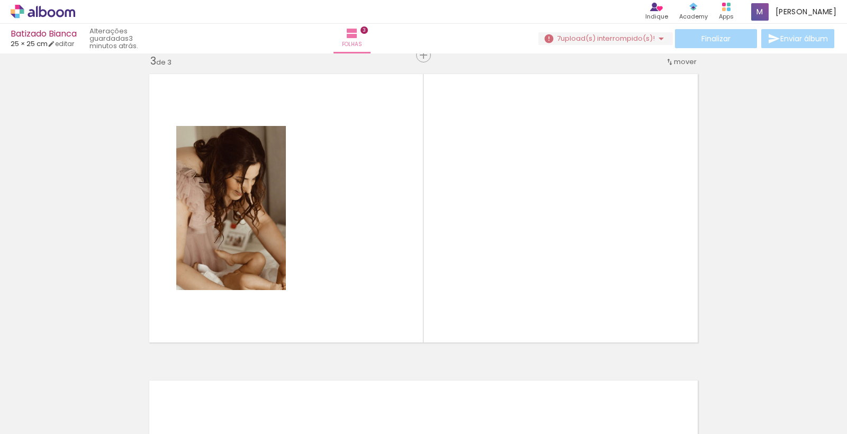
scroll to position [626, 0]
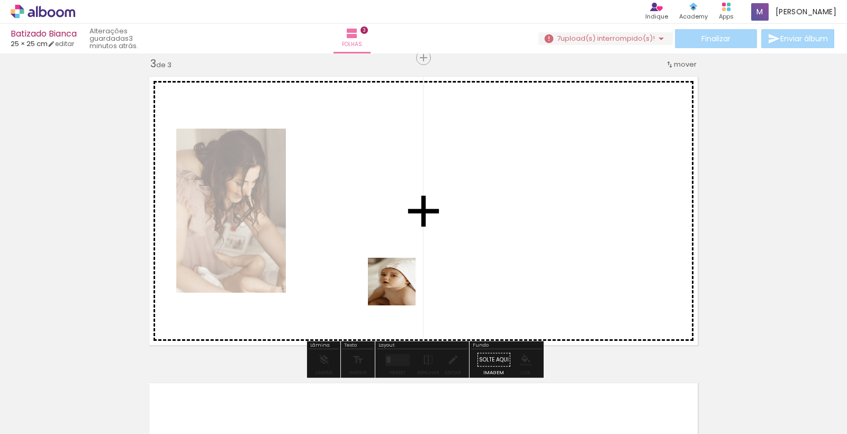
drag, startPoint x: 401, startPoint y: 361, endPoint x: 404, endPoint y: 277, distance: 83.2
click at [396, 265] on quentale-workspace at bounding box center [423, 217] width 847 height 434
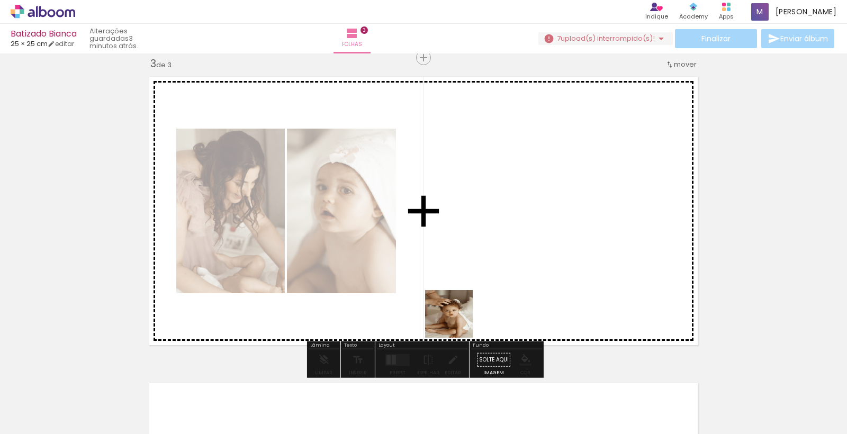
drag, startPoint x: 461, startPoint y: 396, endPoint x: 455, endPoint y: 313, distance: 82.8
click at [452, 296] on quentale-workspace at bounding box center [423, 217] width 847 height 434
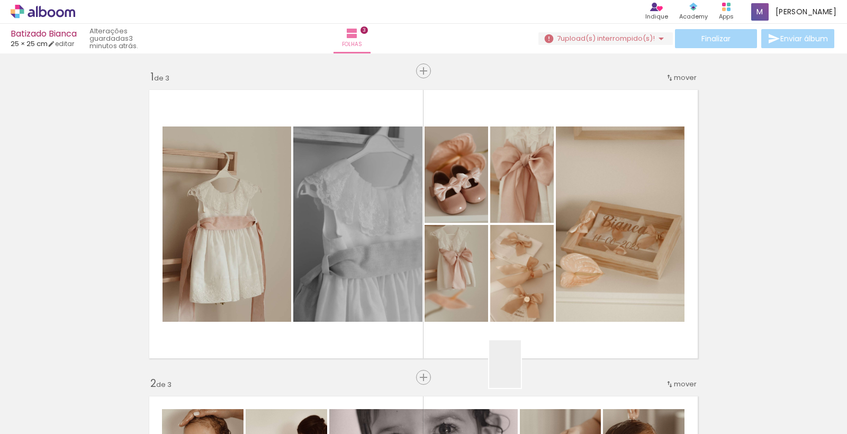
drag, startPoint x: 521, startPoint y: 372, endPoint x: 660, endPoint y: 434, distance: 152.2
click at [503, 302] on quentale-workspace at bounding box center [423, 217] width 847 height 434
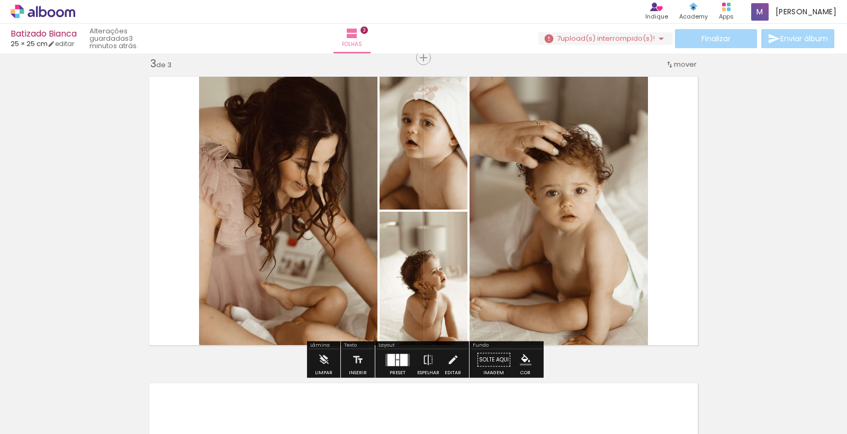
scroll to position [0, 2021]
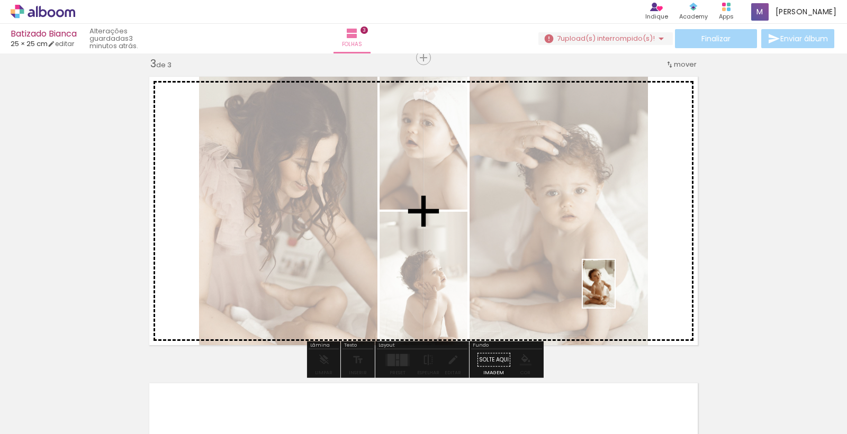
drag, startPoint x: 692, startPoint y: 411, endPoint x: 615, endPoint y: 292, distance: 142.5
click at [615, 292] on quentale-workspace at bounding box center [423, 217] width 847 height 434
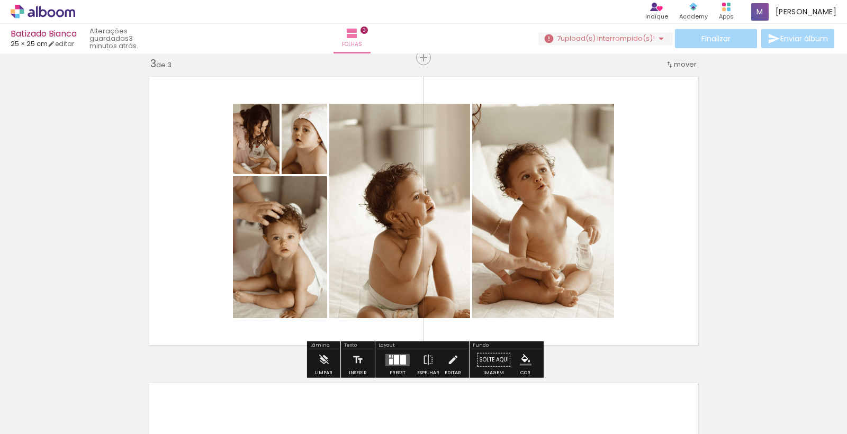
scroll to position [0, 2145]
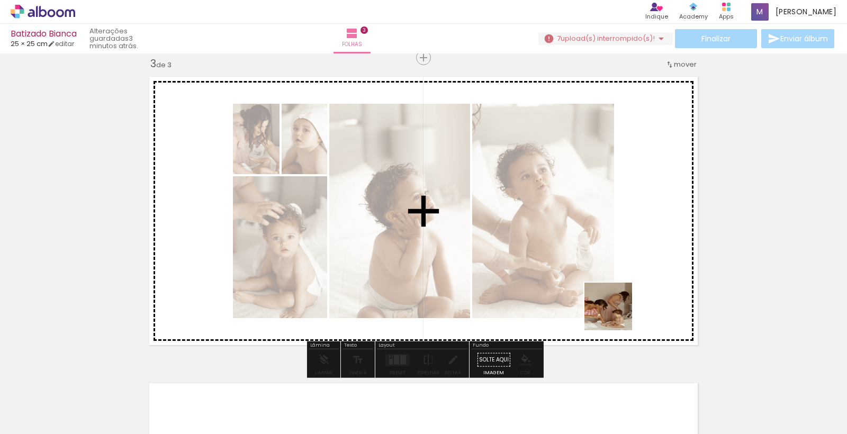
drag, startPoint x: 646, startPoint y: 400, endPoint x: 710, endPoint y: 400, distance: 64.6
click at [610, 293] on quentale-workspace at bounding box center [423, 217] width 847 height 434
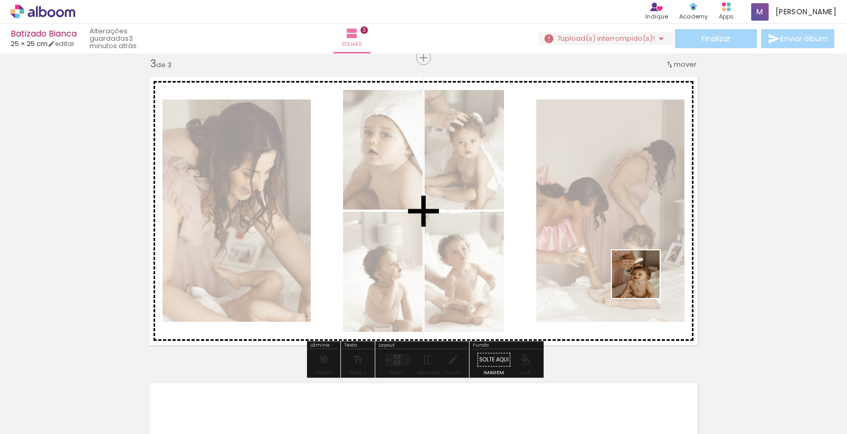
drag, startPoint x: 695, startPoint y: 404, endPoint x: 761, endPoint y: 378, distance: 70.8
click at [643, 281] on quentale-workspace at bounding box center [423, 217] width 847 height 434
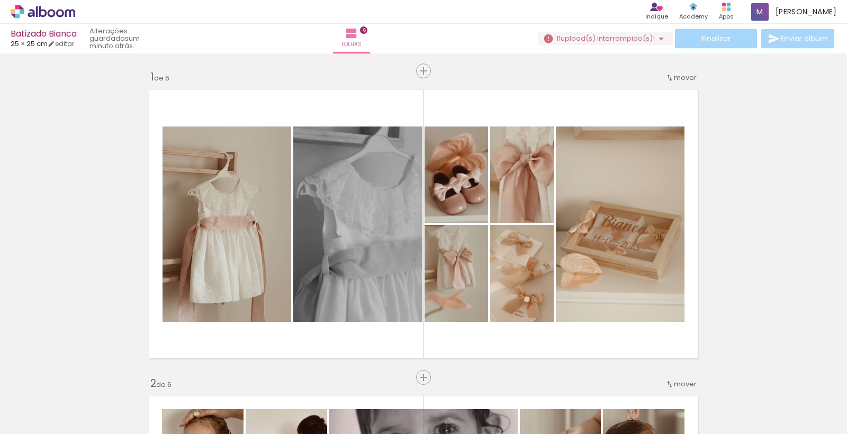
drag, startPoint x: 819, startPoint y: 401, endPoint x: 478, endPoint y: 333, distance: 348.3
click at [605, 283] on quentale-workspace at bounding box center [423, 217] width 847 height 434
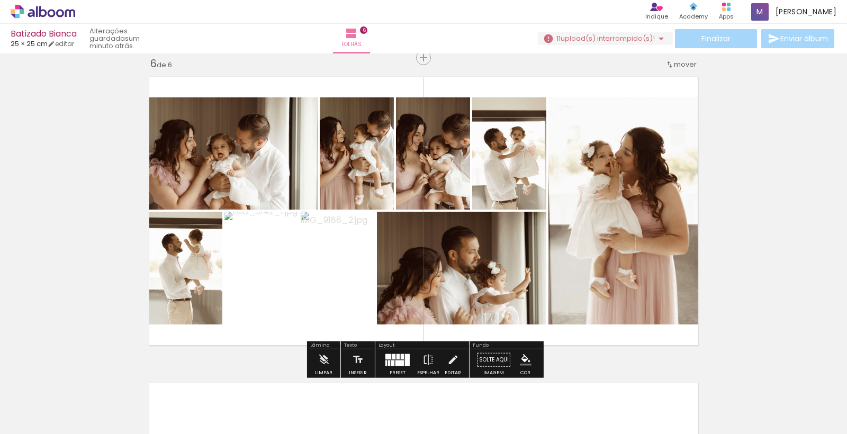
click at [405, 361] on div at bounding box center [407, 360] width 5 height 12
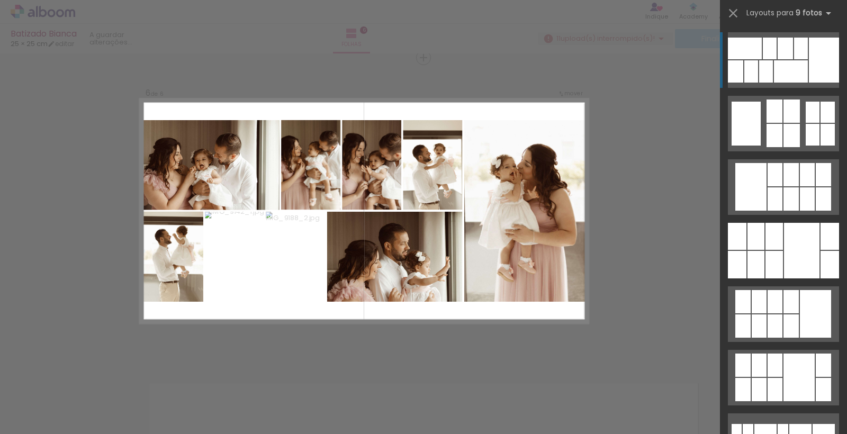
scroll to position [0, 4462]
click at [736, 14] on iron-icon at bounding box center [733, 13] width 15 height 15
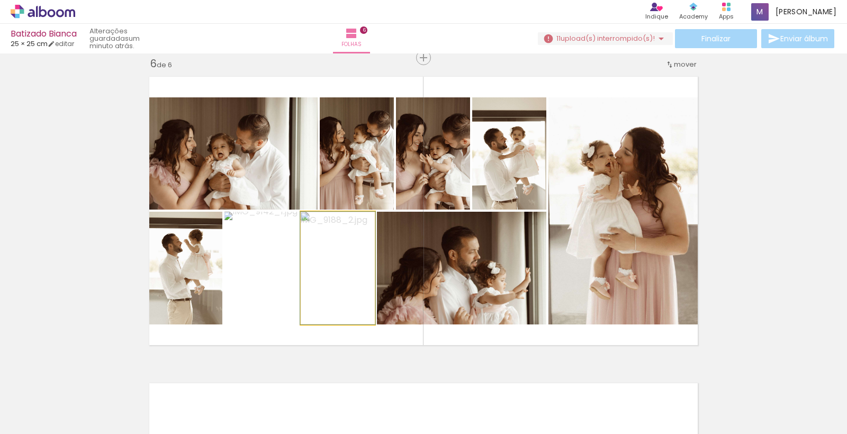
drag, startPoint x: 352, startPoint y: 276, endPoint x: 610, endPoint y: 223, distance: 263.2
click at [0, 0] on slot at bounding box center [0, 0] width 0 height 0
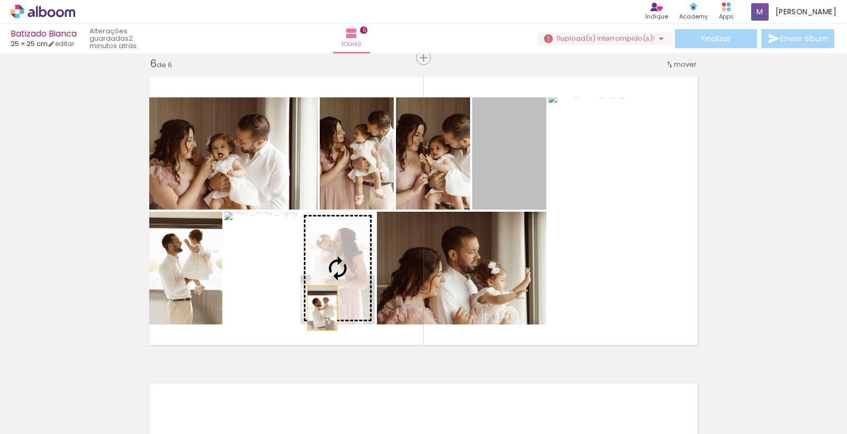
drag, startPoint x: 507, startPoint y: 153, endPoint x: 321, endPoint y: 306, distance: 240.8
click at [0, 0] on slot at bounding box center [0, 0] width 0 height 0
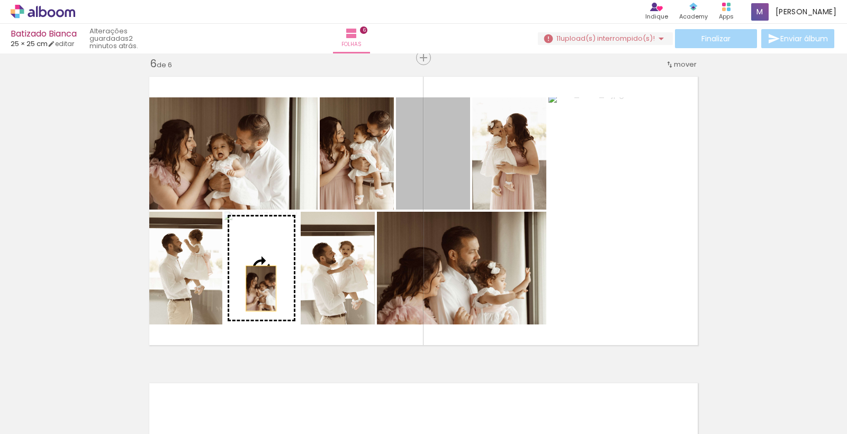
drag, startPoint x: 432, startPoint y: 194, endPoint x: 261, endPoint y: 289, distance: 194.8
click at [0, 0] on slot at bounding box center [0, 0] width 0 height 0
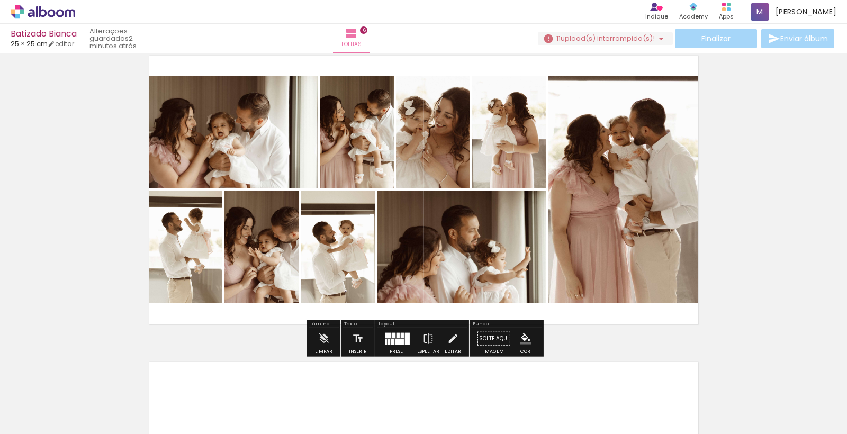
scroll to position [0, 4521]
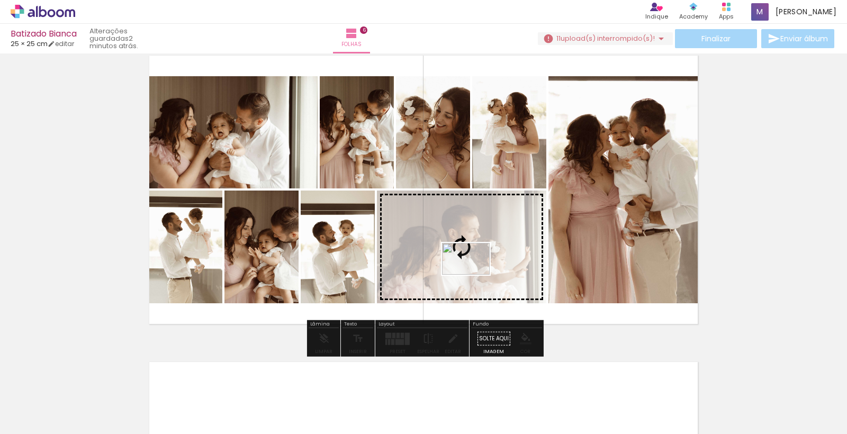
drag, startPoint x: 810, startPoint y: 401, endPoint x: 474, endPoint y: 275, distance: 358.6
click at [474, 275] on quentale-workspace at bounding box center [423, 217] width 847 height 434
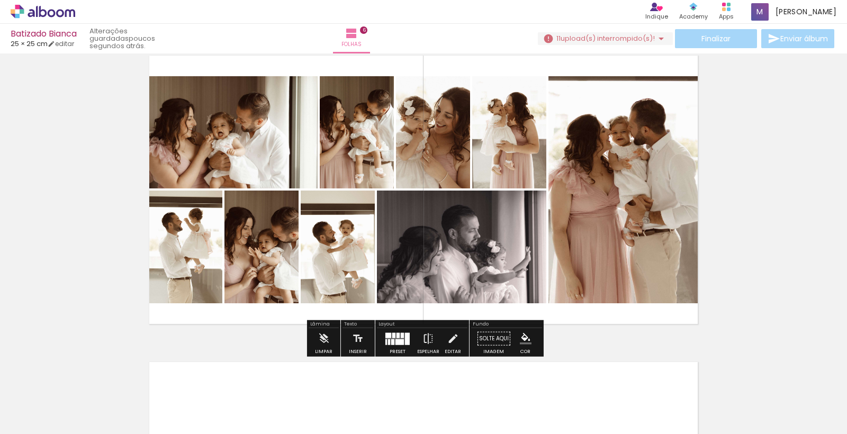
scroll to position [0, 4561]
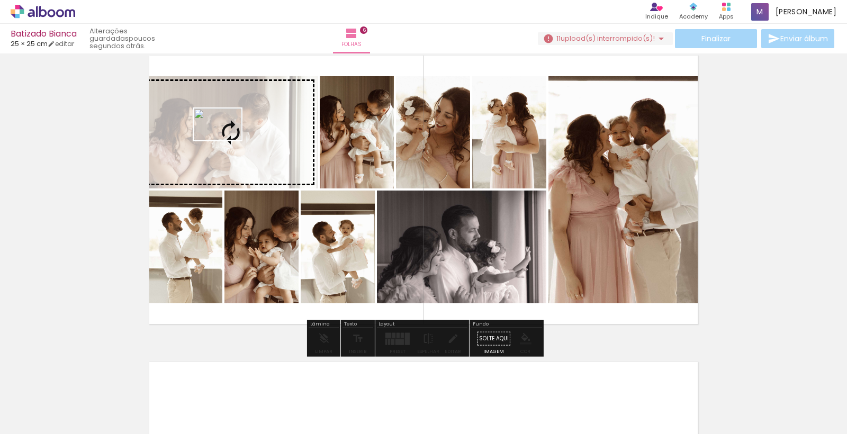
drag, startPoint x: 832, startPoint y: 401, endPoint x: 224, endPoint y: 141, distance: 661.9
click at [224, 141] on quentale-workspace at bounding box center [423, 217] width 847 height 434
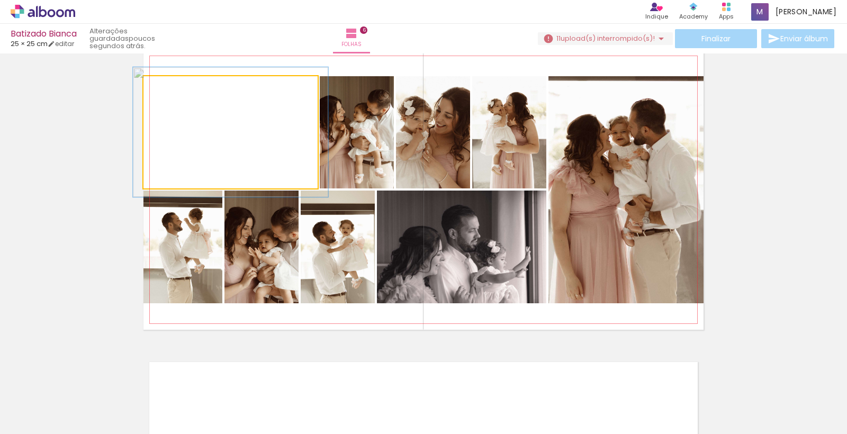
type paper-slider "112"
click at [173, 87] on div at bounding box center [173, 88] width 10 height 10
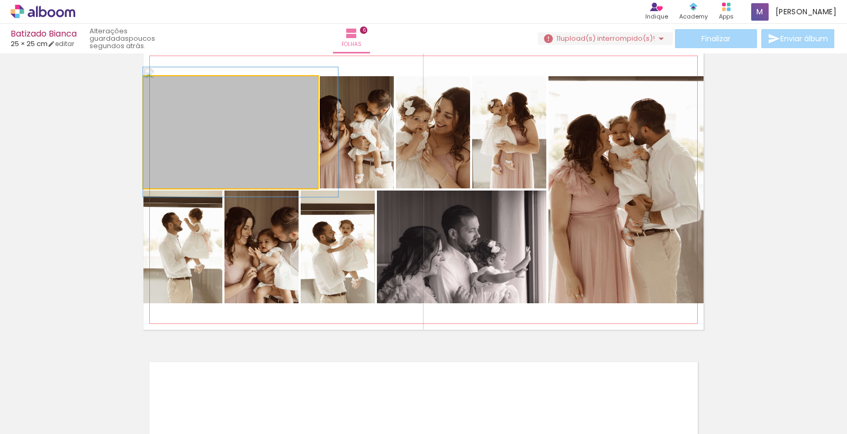
drag, startPoint x: 208, startPoint y: 125, endPoint x: 241, endPoint y: 125, distance: 33.9
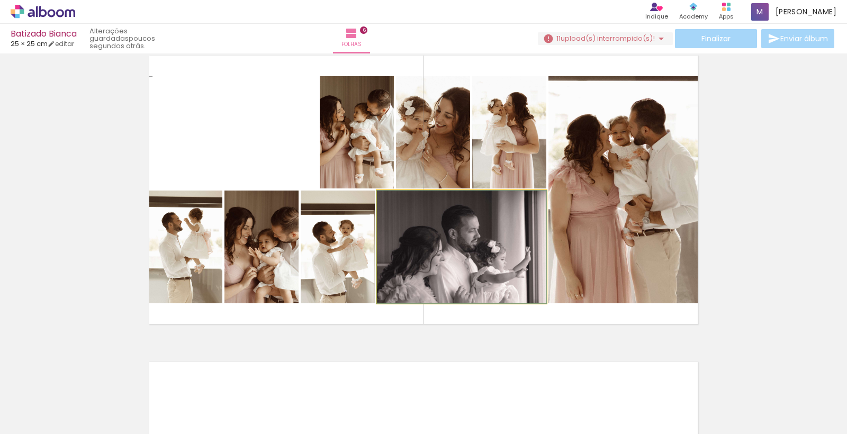
drag, startPoint x: 400, startPoint y: 267, endPoint x: 400, endPoint y: 259, distance: 7.4
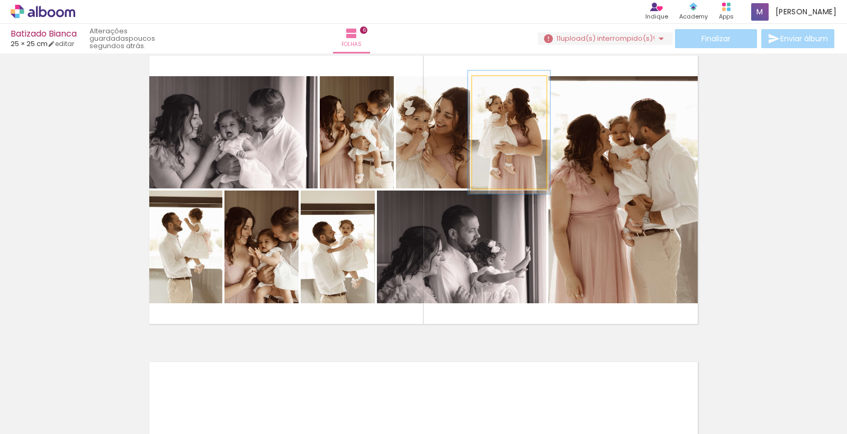
type paper-slider "103"
click at [498, 86] on div at bounding box center [500, 88] width 10 height 10
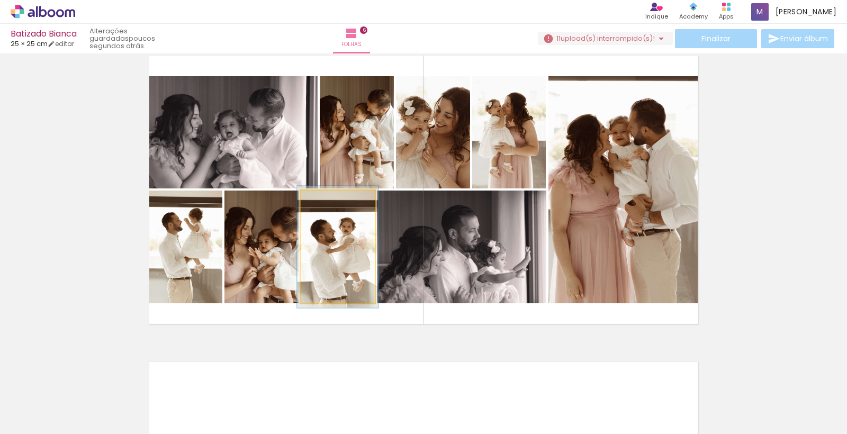
type paper-slider "107"
click at [321, 204] on div at bounding box center [327, 201] width 17 height 17
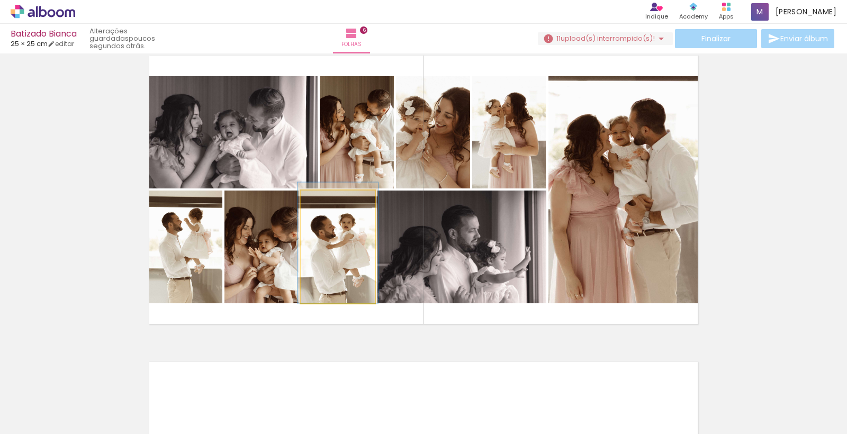
drag, startPoint x: 348, startPoint y: 273, endPoint x: 348, endPoint y: 258, distance: 14.8
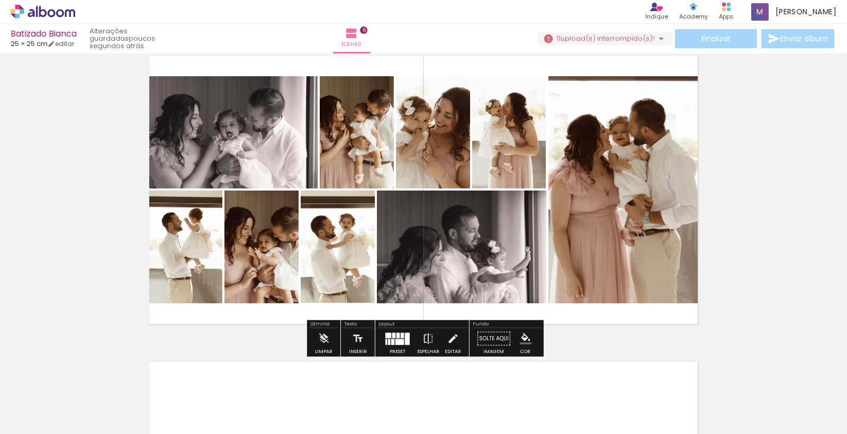
click at [692, 268] on quentale-photo at bounding box center [626, 189] width 155 height 227
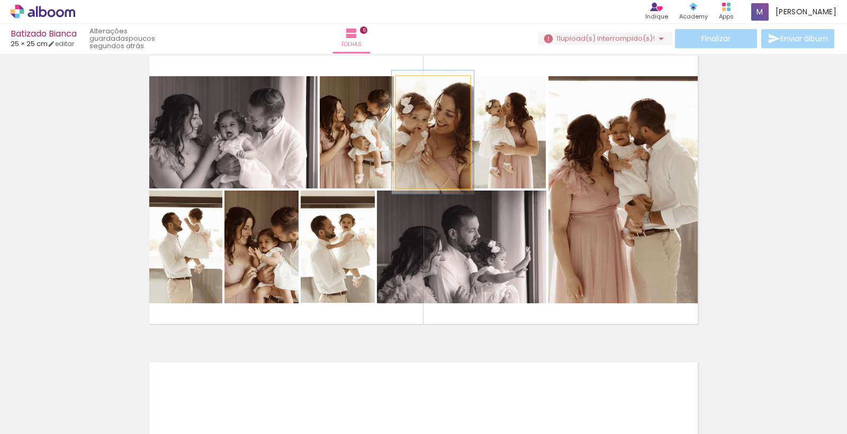
click at [423, 88] on div at bounding box center [424, 88] width 10 height 10
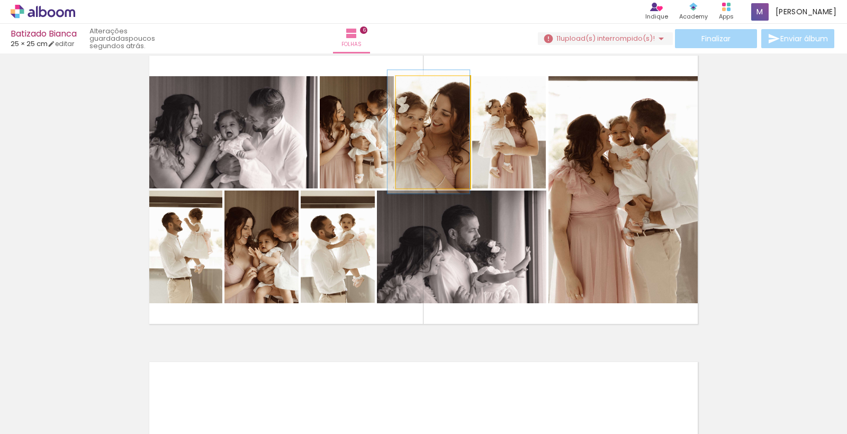
drag, startPoint x: 456, startPoint y: 158, endPoint x: 451, endPoint y: 157, distance: 5.3
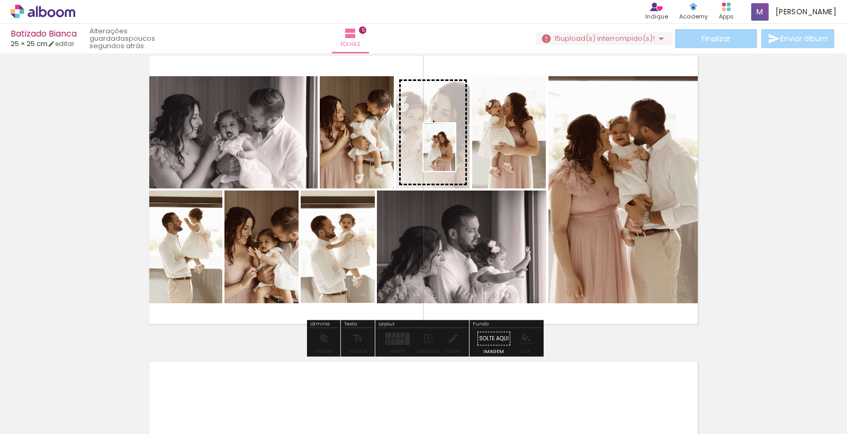
drag, startPoint x: 509, startPoint y: 412, endPoint x: 457, endPoint y: 156, distance: 261.1
click at [457, 156] on quentale-workspace at bounding box center [423, 217] width 847 height 434
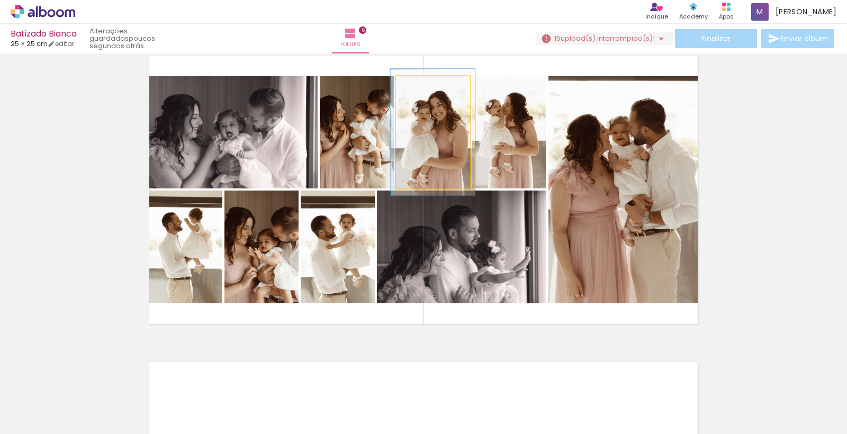
drag, startPoint x: 419, startPoint y: 85, endPoint x: 425, endPoint y: 85, distance: 5.3
type paper-slider "116"
click at [425, 85] on div at bounding box center [425, 88] width 10 height 10
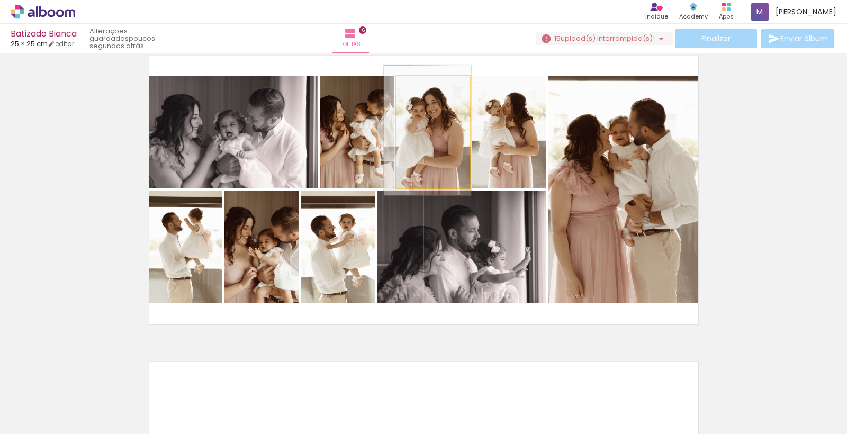
drag, startPoint x: 454, startPoint y: 130, endPoint x: 449, endPoint y: 128, distance: 5.7
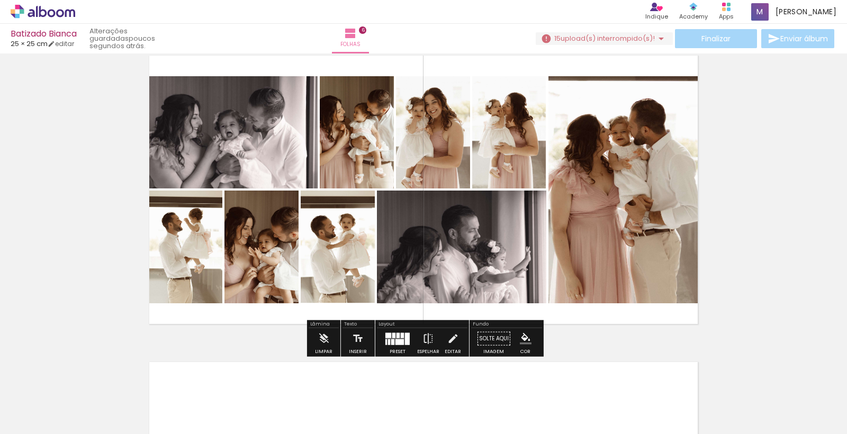
click at [449, 128] on quentale-photo at bounding box center [433, 132] width 74 height 112
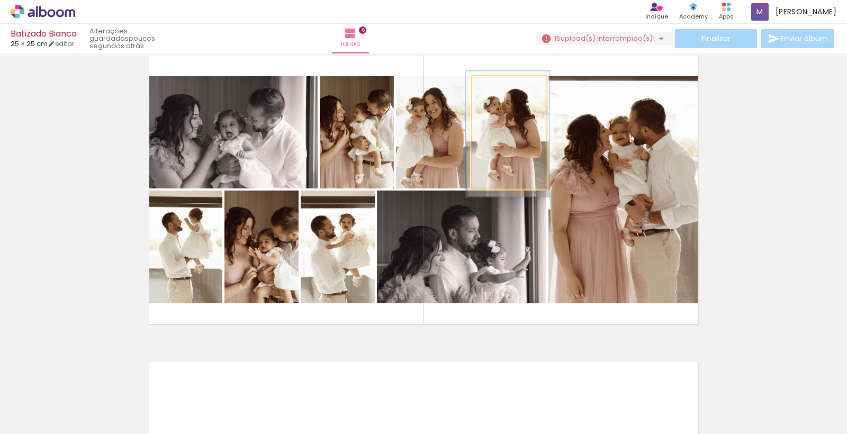
type paper-slider "109"
click at [499, 88] on div at bounding box center [501, 88] width 10 height 10
